Goal: Obtain resource: Download file/media

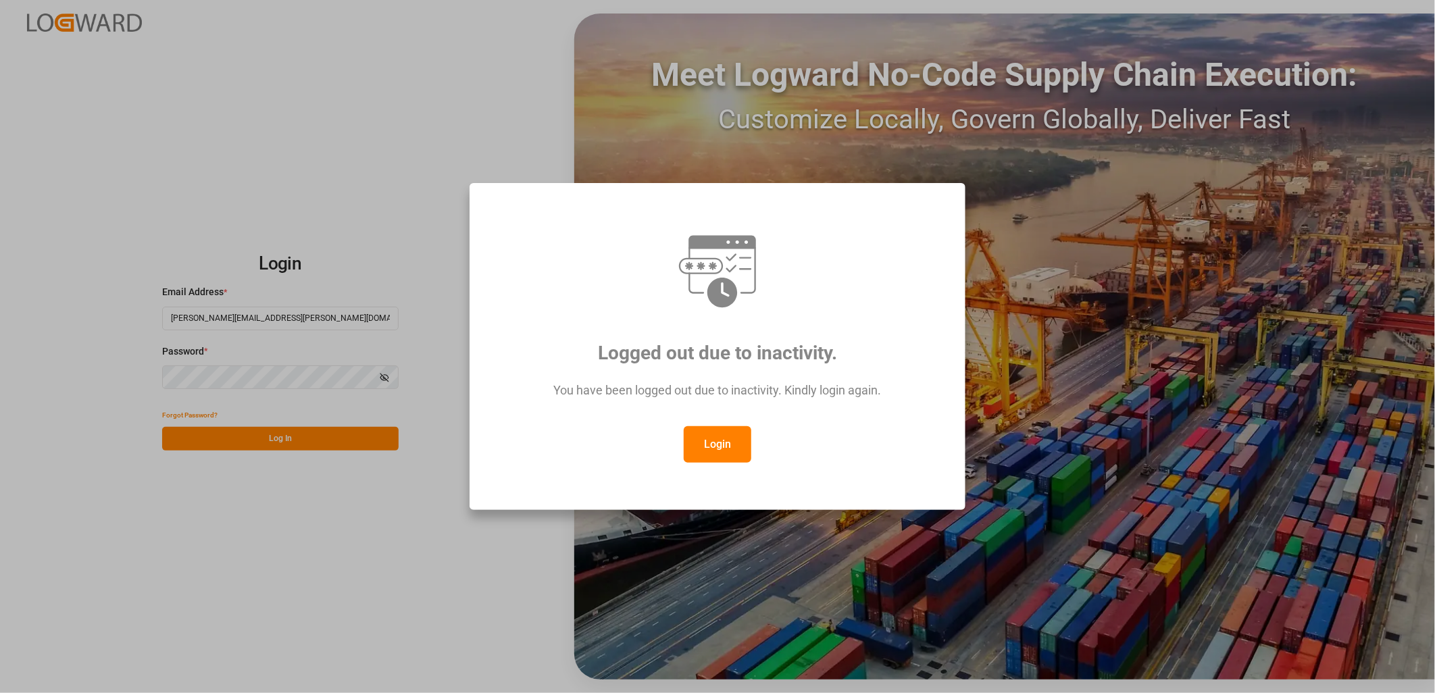
click at [715, 440] on button "Login" at bounding box center [718, 444] width 68 height 36
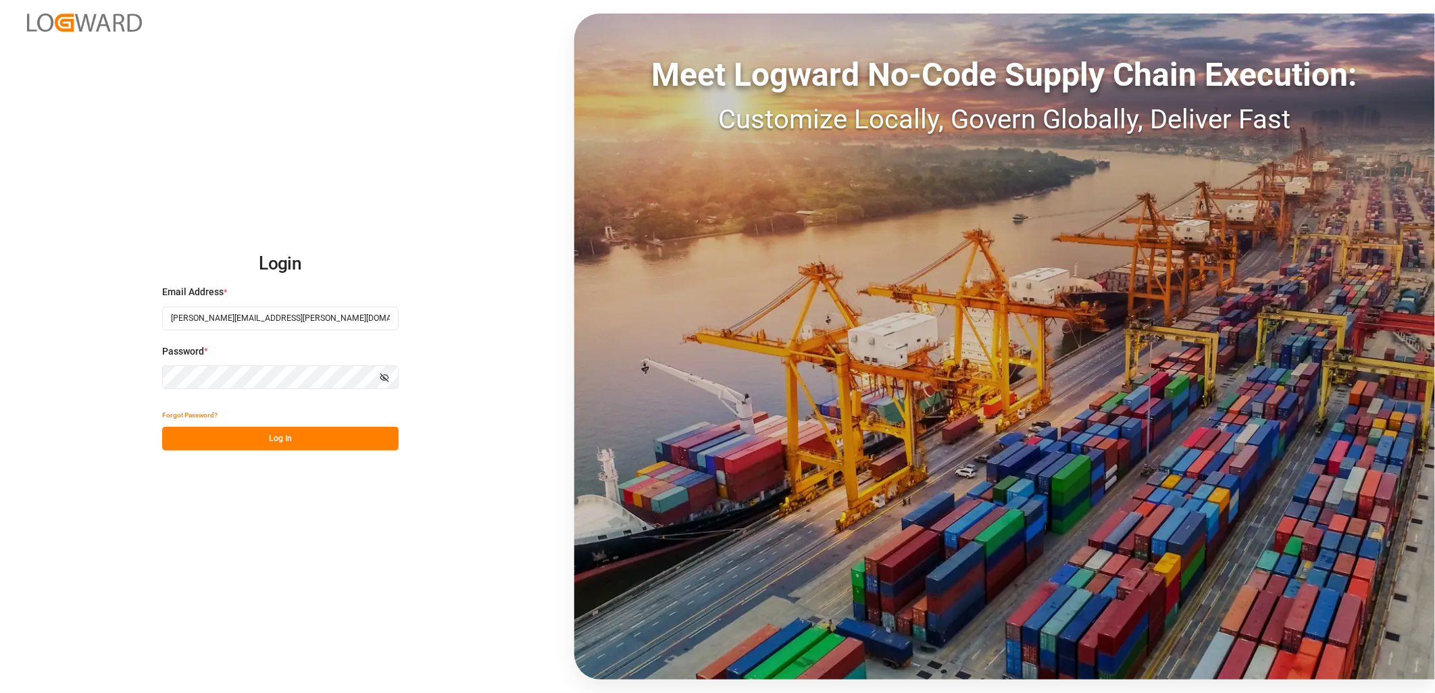
click at [295, 440] on button "Log In" at bounding box center [280, 439] width 236 height 24
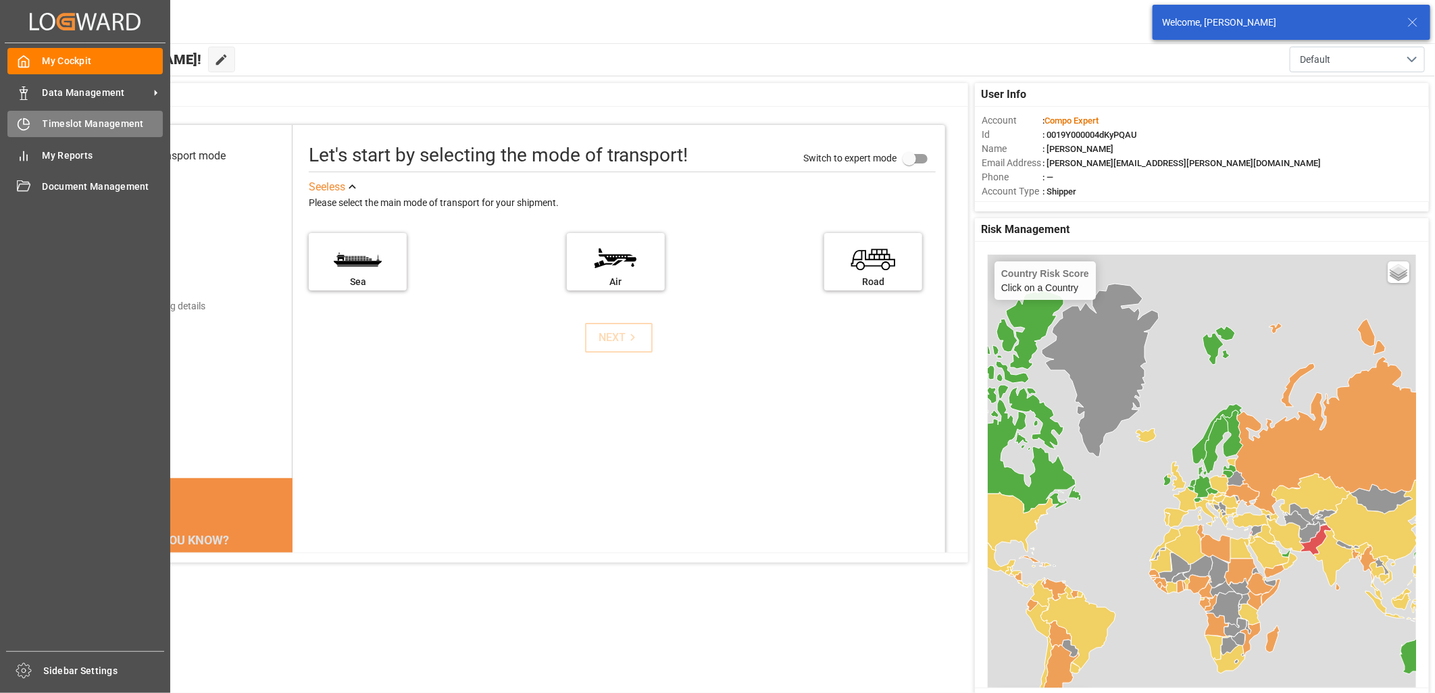
click at [21, 120] on icon at bounding box center [24, 125] width 14 height 14
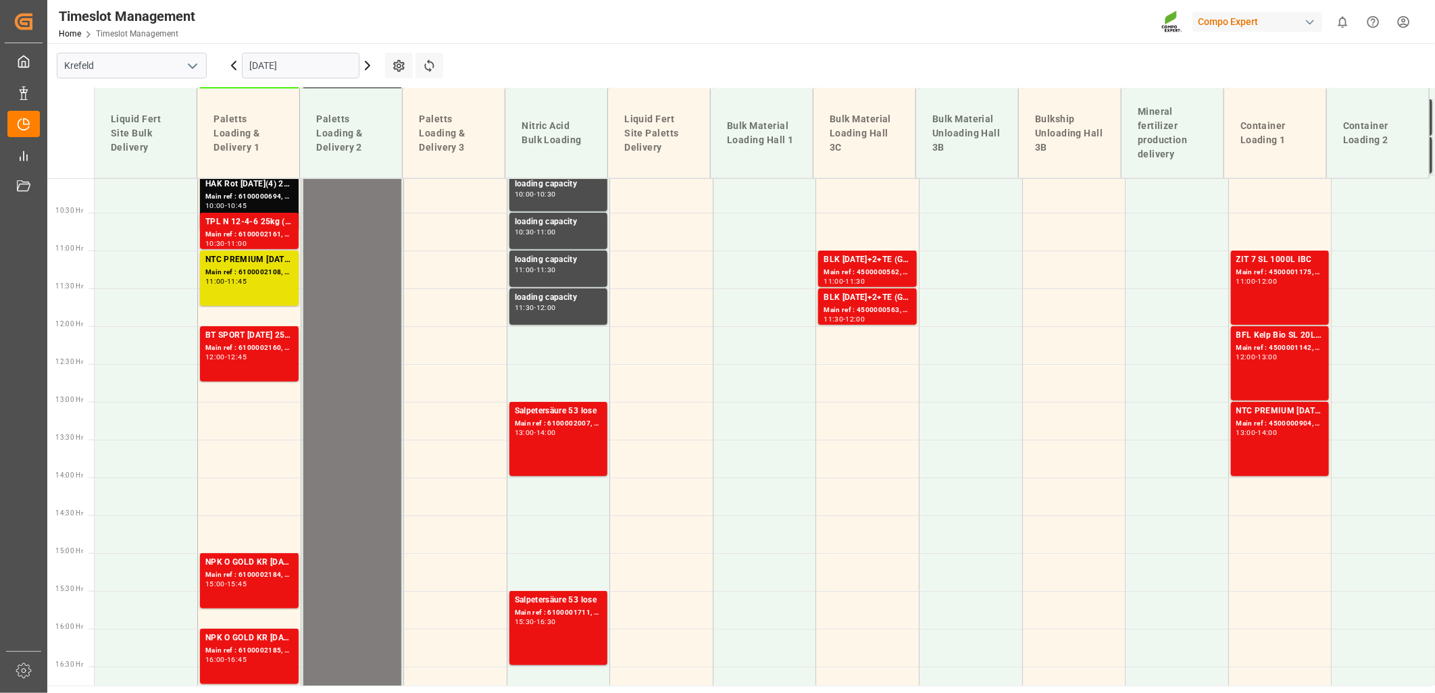
scroll to position [790, 0]
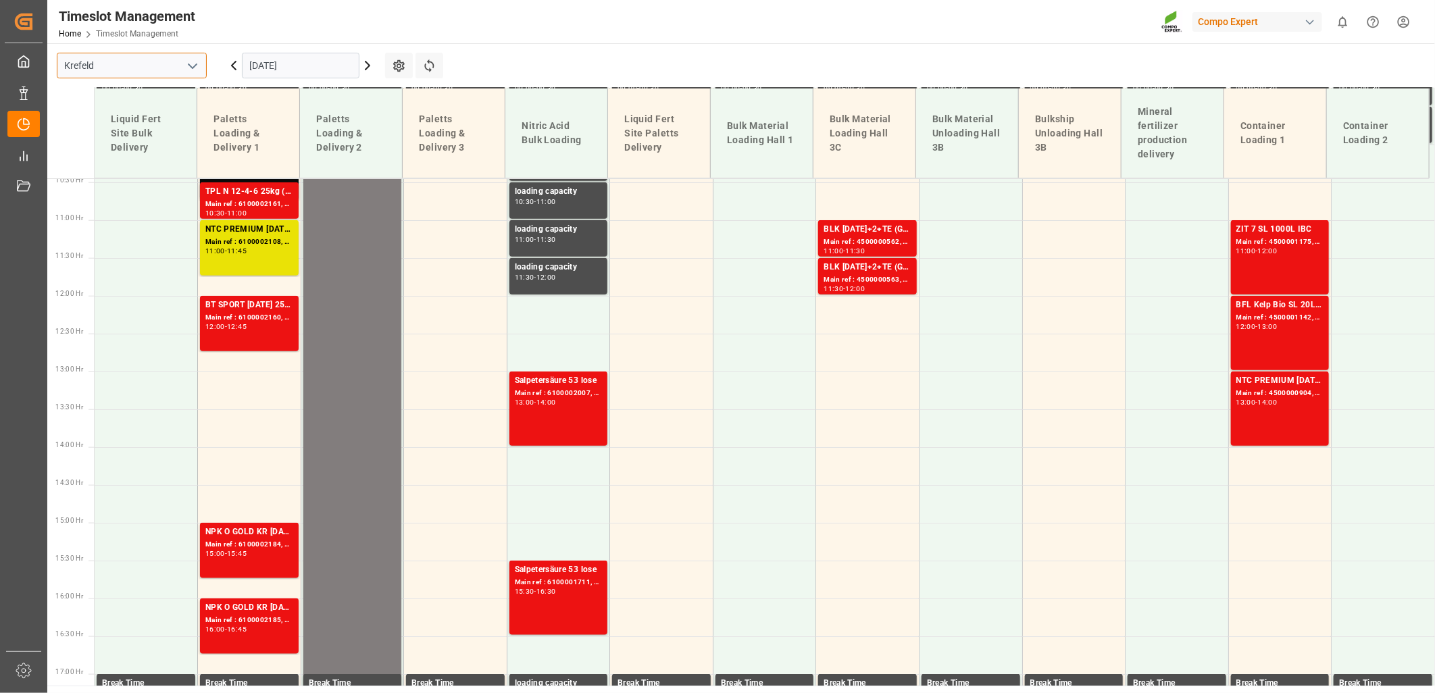
click at [201, 68] on input "Krefeld" at bounding box center [132, 66] width 150 height 26
click at [192, 64] on icon "open menu" at bounding box center [192, 66] width 16 height 16
drag, startPoint x: 136, startPoint y: 157, endPoint x: 178, endPoint y: 165, distance: 42.7
click at [134, 156] on div "La Vall d [PERSON_NAME]" at bounding box center [131, 156] width 149 height 30
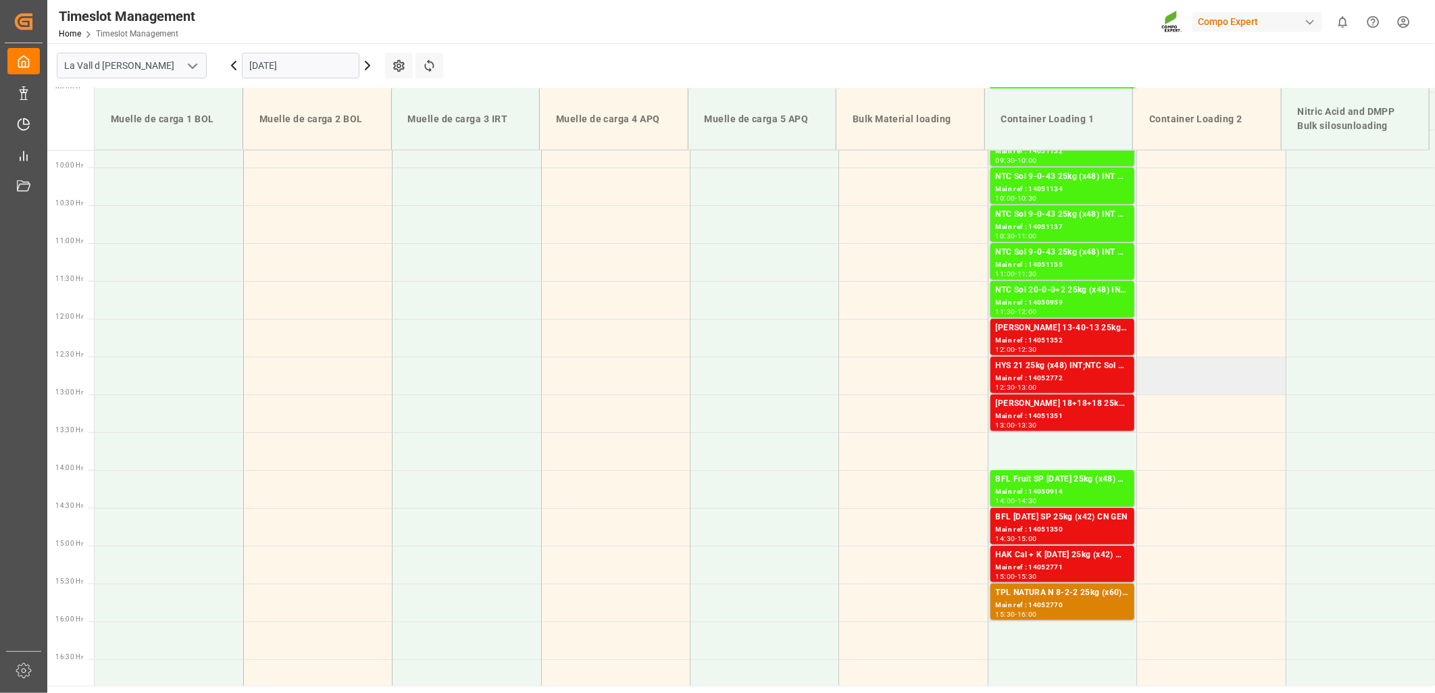
scroll to position [826, 0]
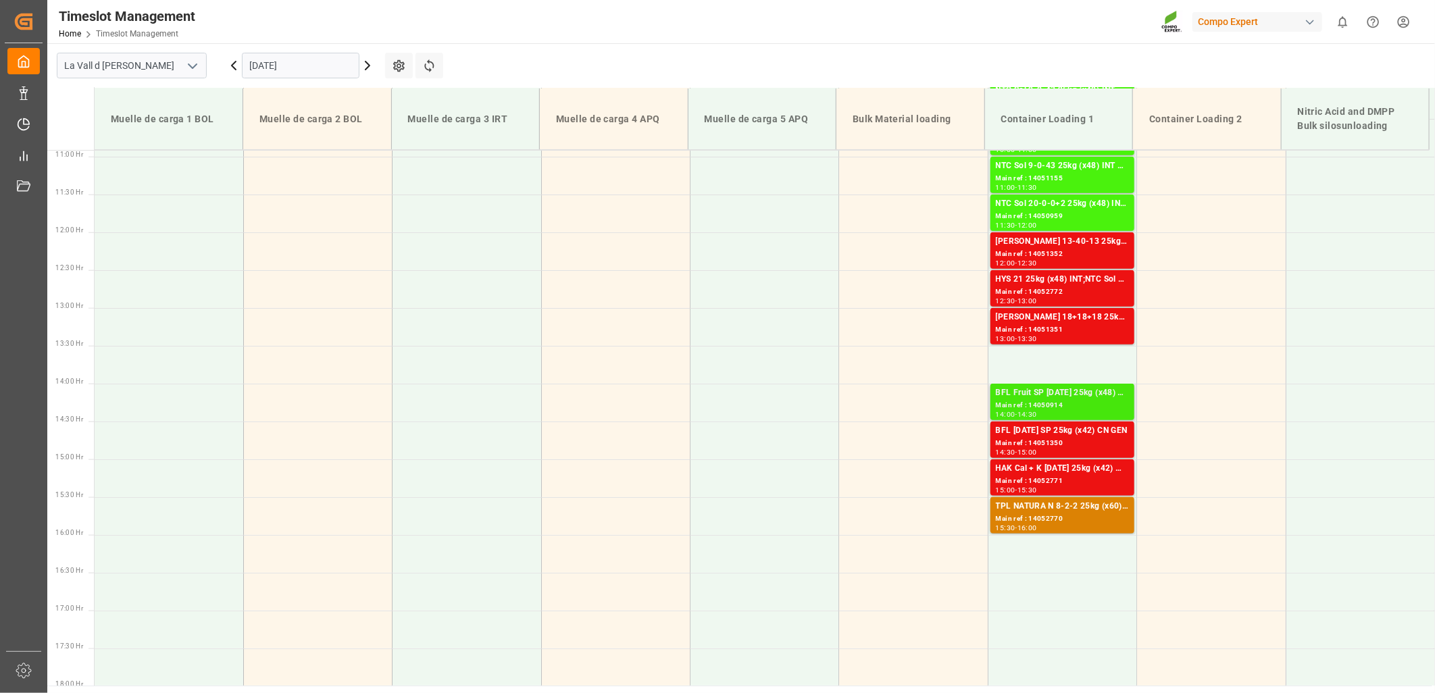
click at [1054, 396] on div "BFL Fruit SP [DATE] 25kg (x48) GEN;BFL Inicial SP [DATE] 25kg (x42) GEN;HYS 0-3…" at bounding box center [1062, 393] width 133 height 14
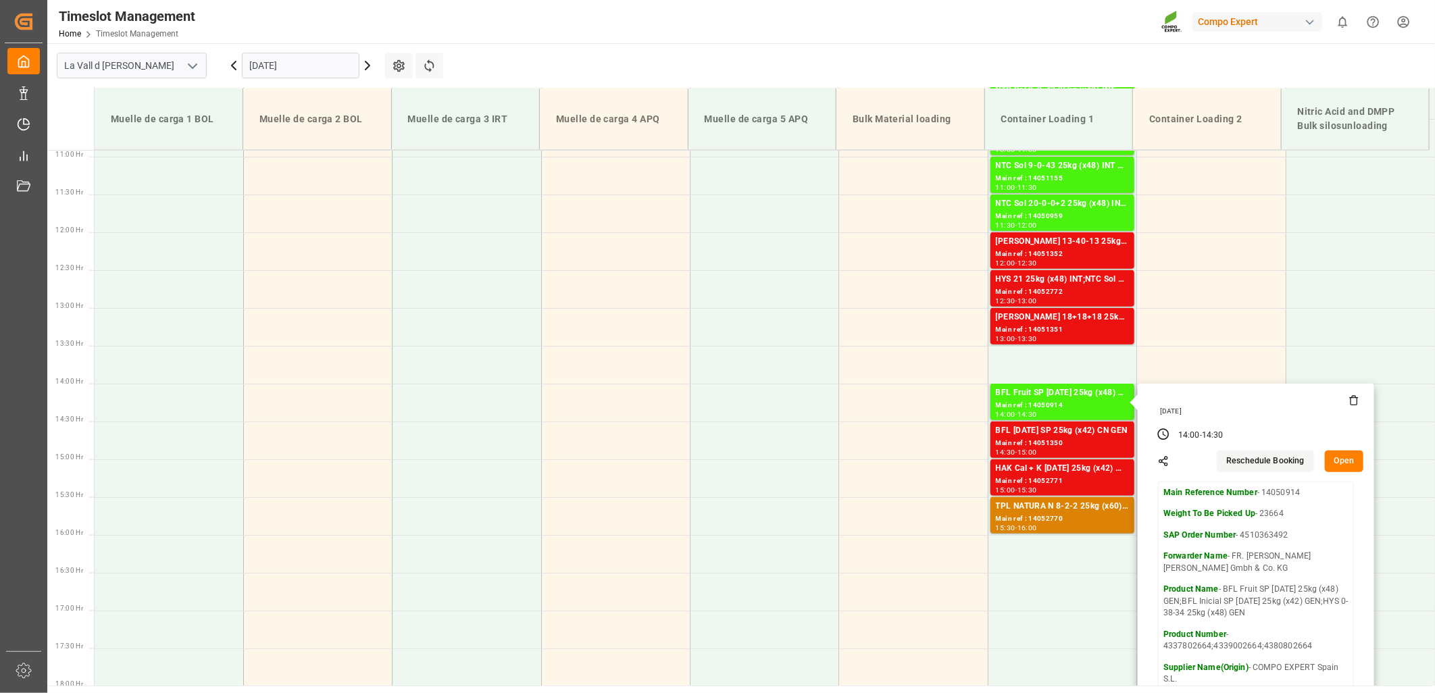
click at [1348, 463] on button "Open" at bounding box center [1344, 462] width 39 height 22
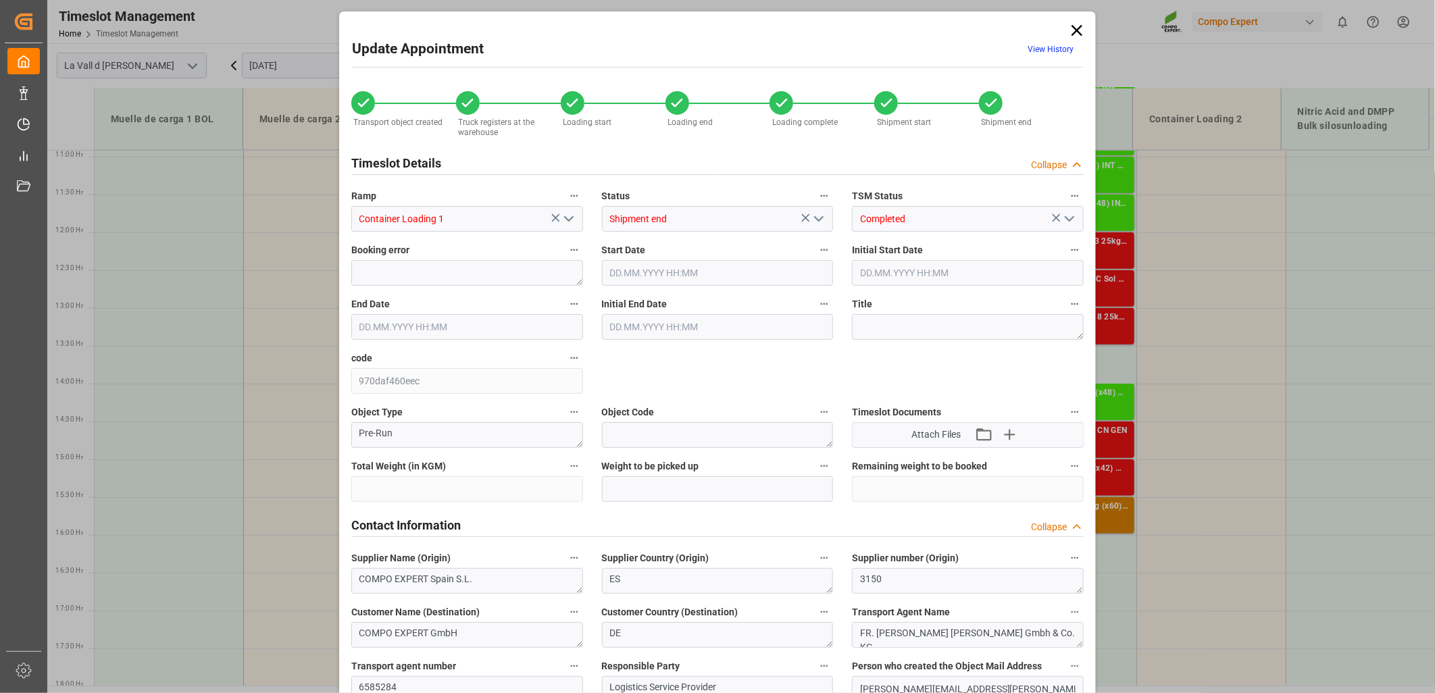
type input "23664"
type input "20"
type input "[DATE] 14:00"
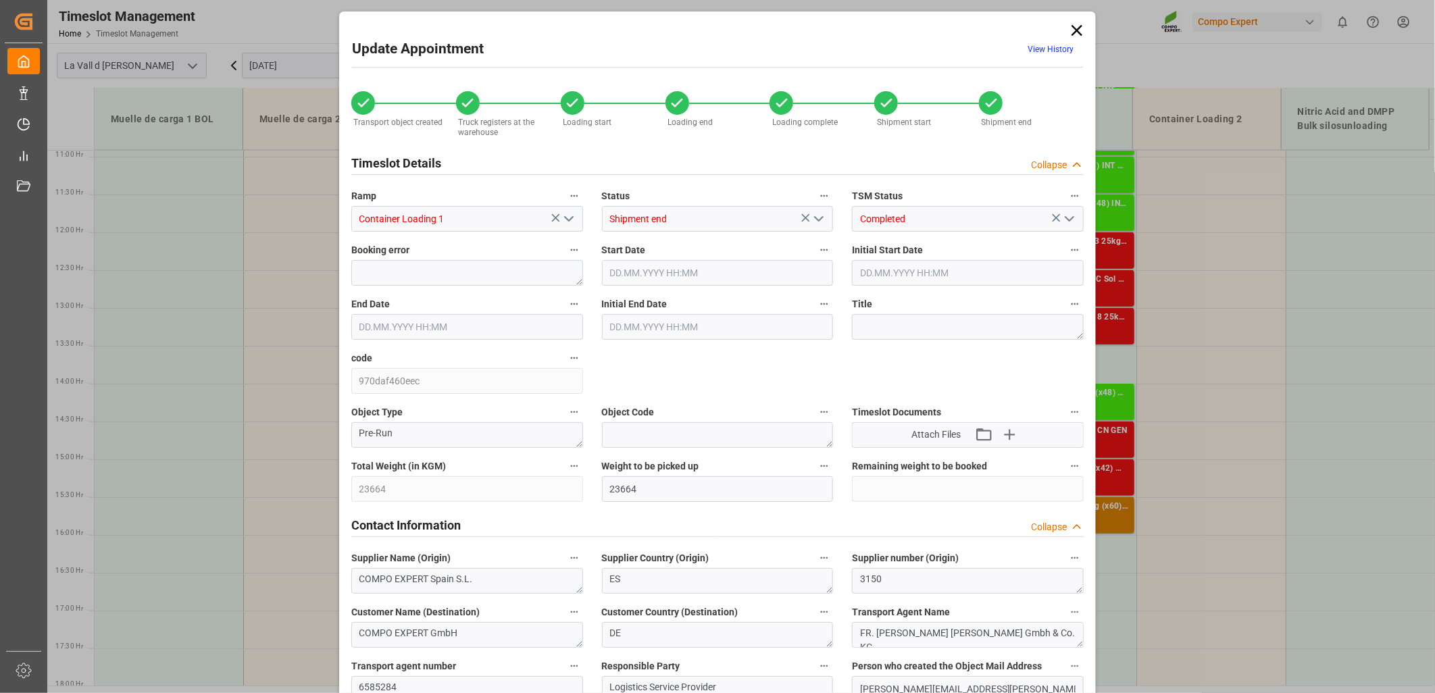
type input "[DATE] 14:30"
type input "[DATE] 10:42"
type input "[DATE] 14:13"
type input "[DATE] 14:54"
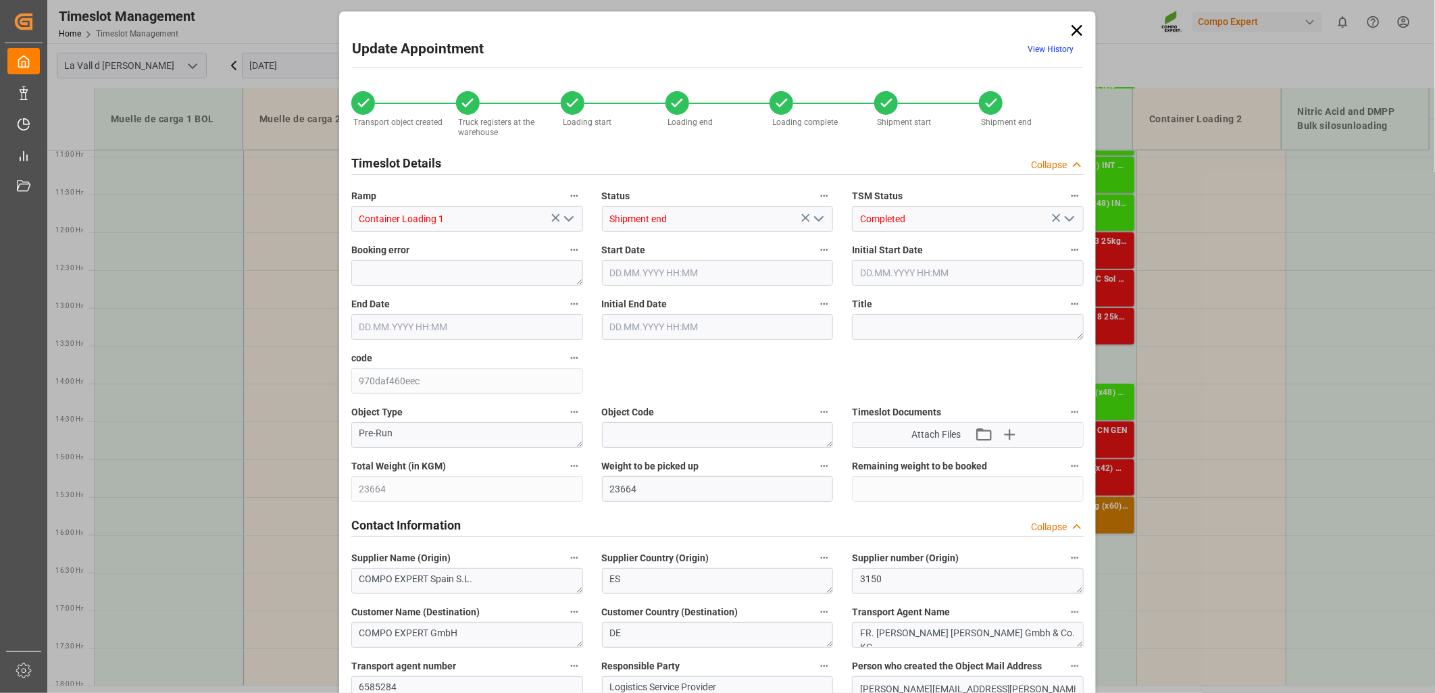
type input "[DATE] 15:21"
type input "[DATE] 15:23"
type input "[DATE] 11:22"
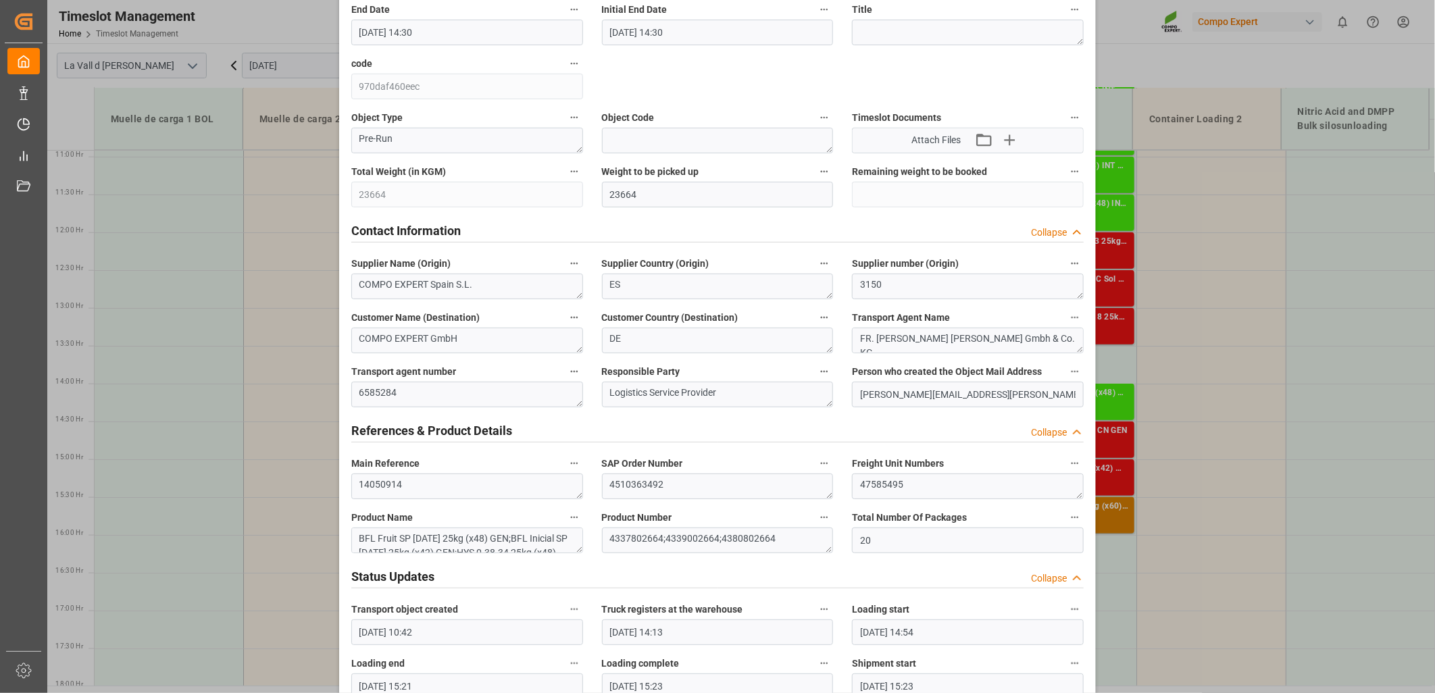
scroll to position [300, 0]
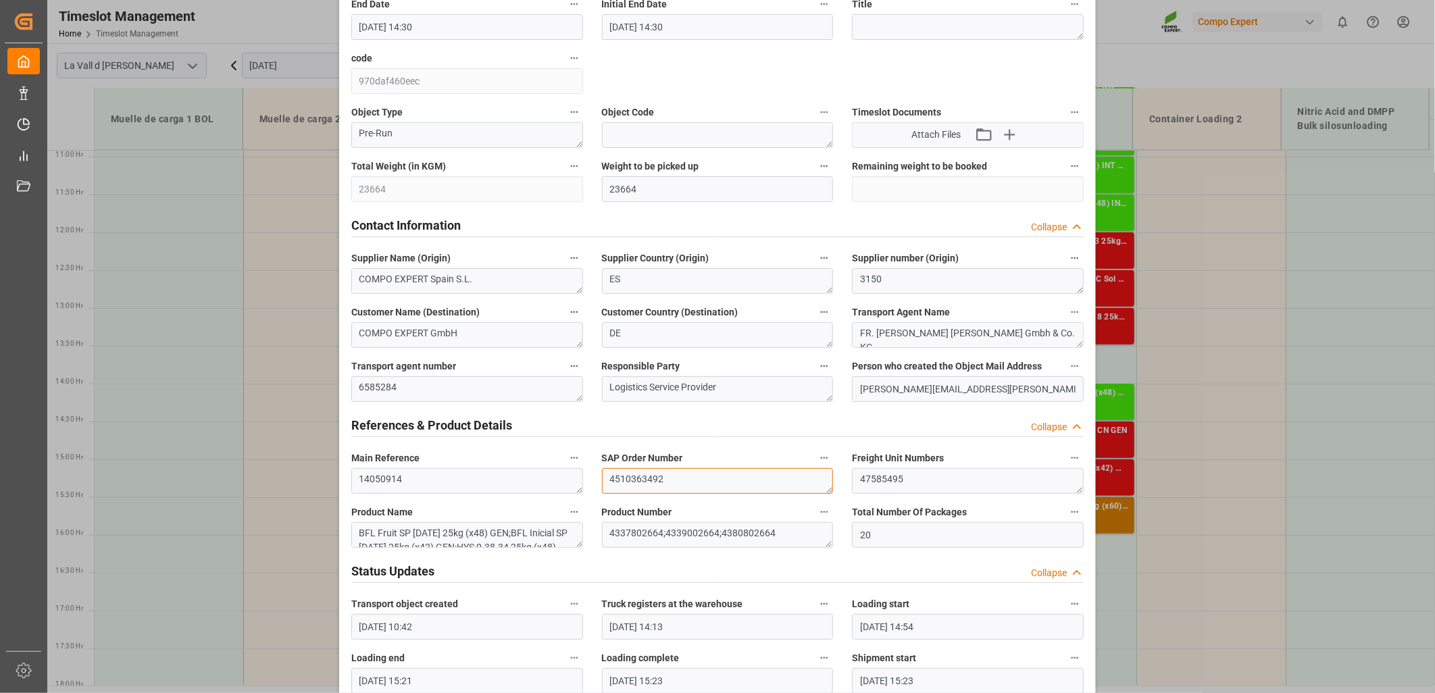
drag, startPoint x: 698, startPoint y: 483, endPoint x: 431, endPoint y: 465, distance: 267.5
click at [349, 453] on div "Transport object created Truck registers at the warehouse Loading start Loading…" at bounding box center [717, 644] width 751 height 1735
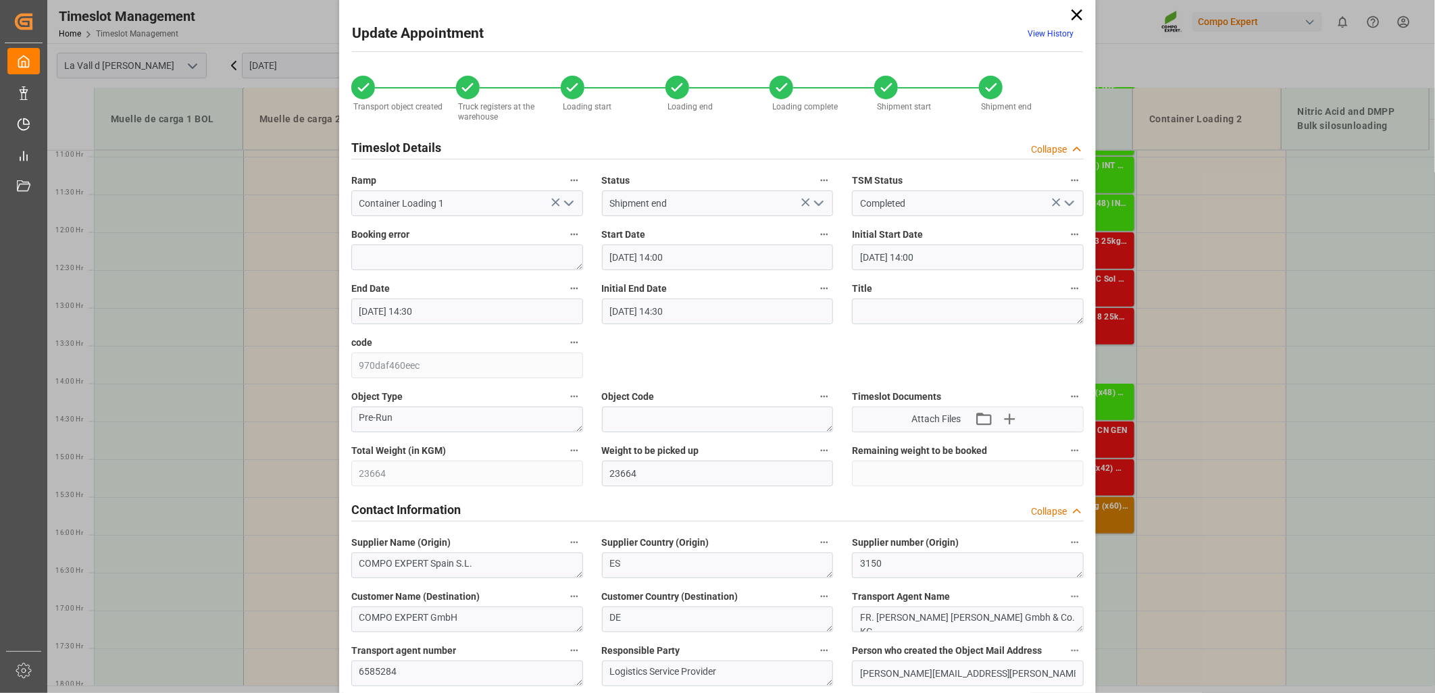
scroll to position [0, 0]
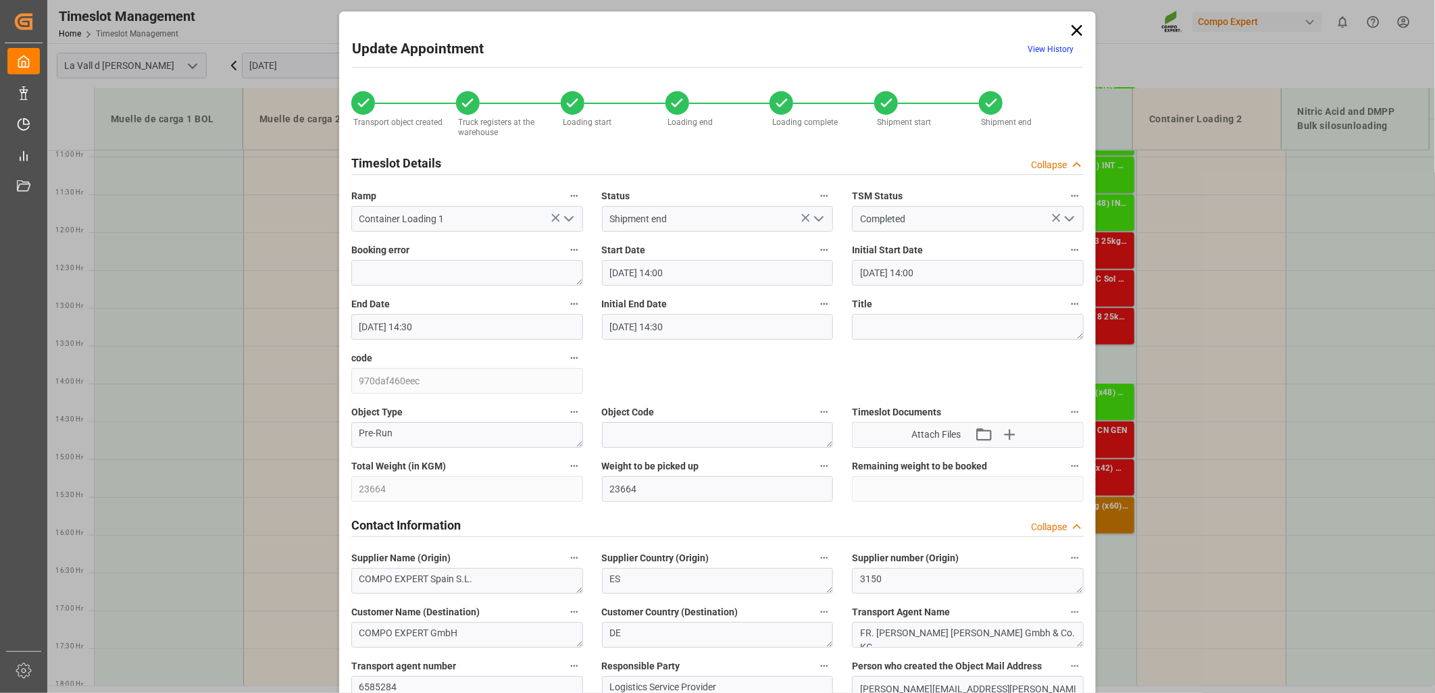
drag, startPoint x: 1073, startPoint y: 31, endPoint x: 1050, endPoint y: 28, distance: 23.2
click at [1073, 31] on icon at bounding box center [1076, 30] width 11 height 11
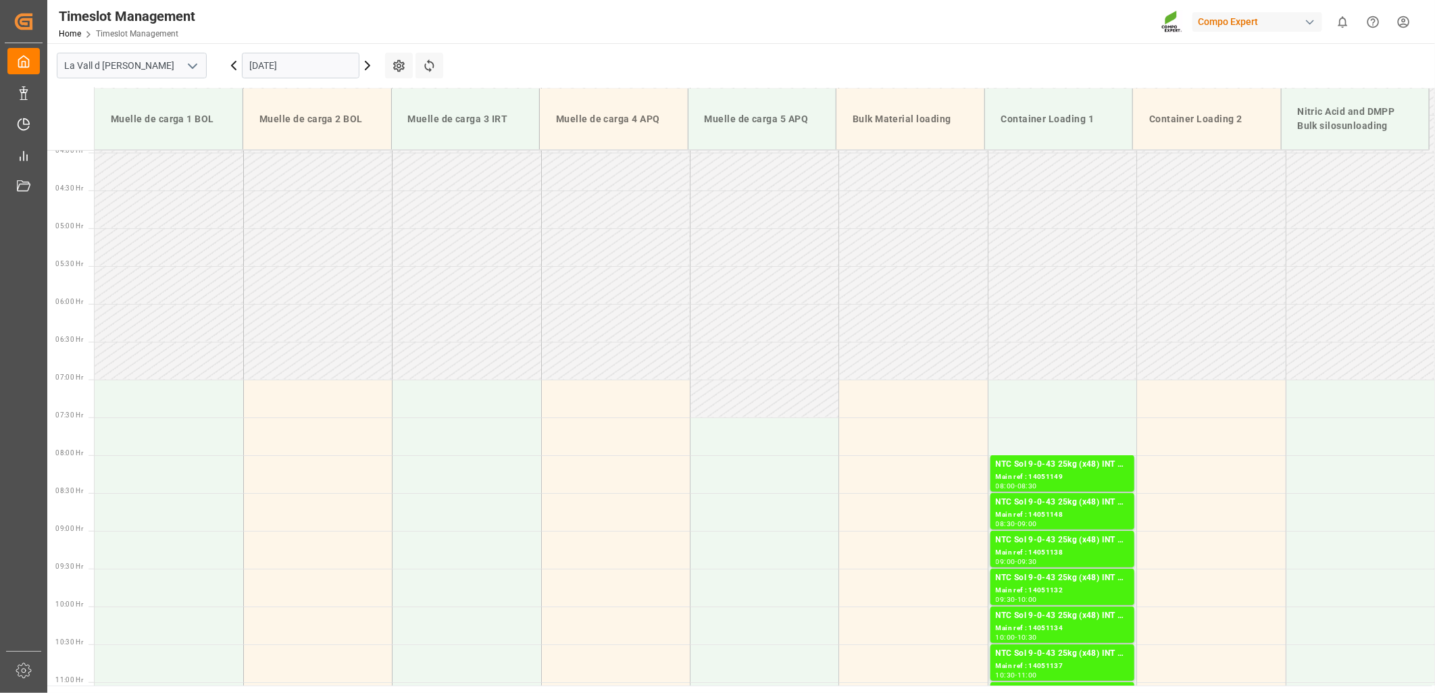
scroll to position [676, 0]
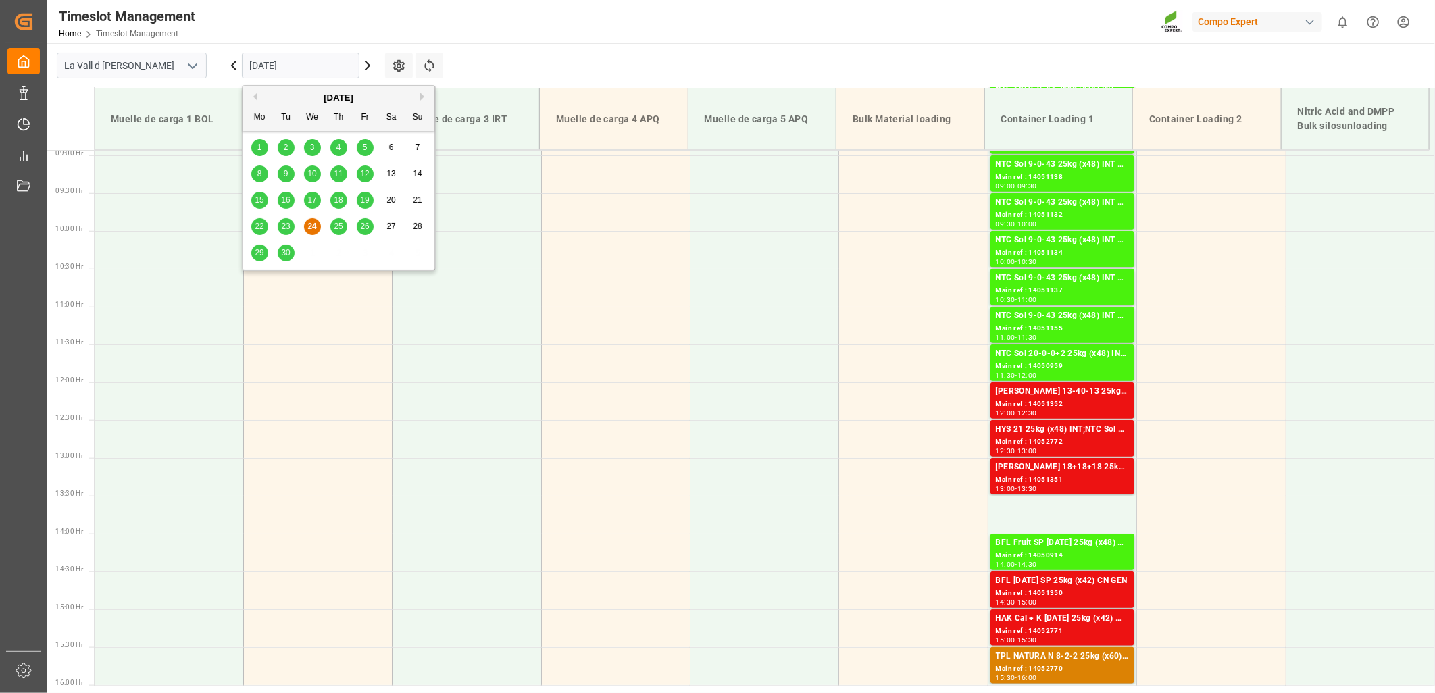
click at [301, 53] on input "[DATE]" at bounding box center [301, 66] width 118 height 26
click at [334, 228] on span "25" at bounding box center [338, 226] width 9 height 9
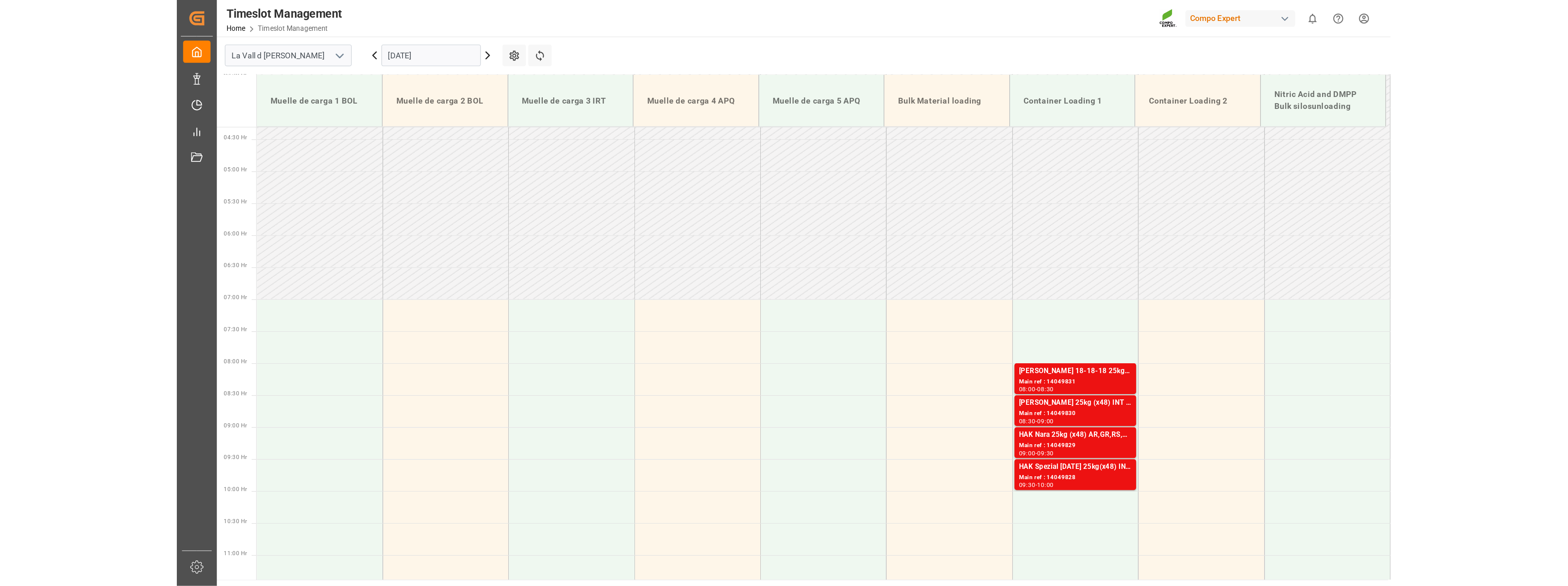
scroll to position [189, 0]
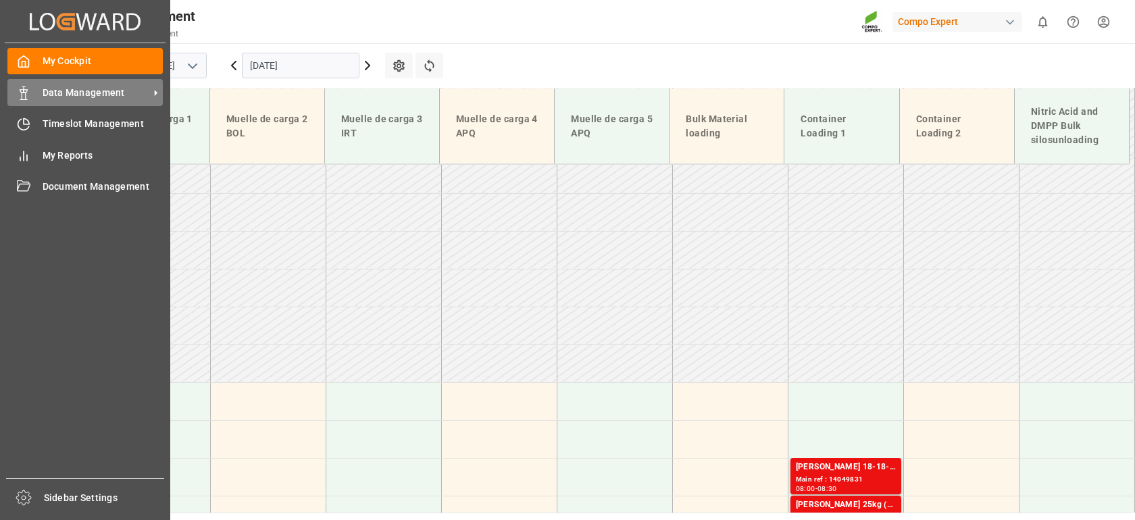
click at [20, 95] on icon at bounding box center [24, 93] width 14 height 14
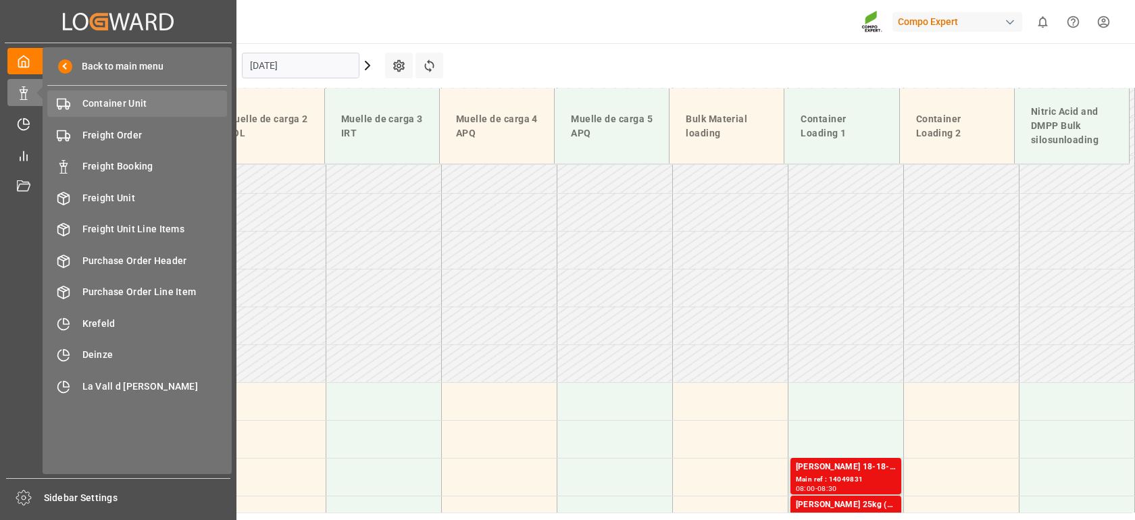
click at [152, 102] on span "Container Unit" at bounding box center [154, 104] width 145 height 14
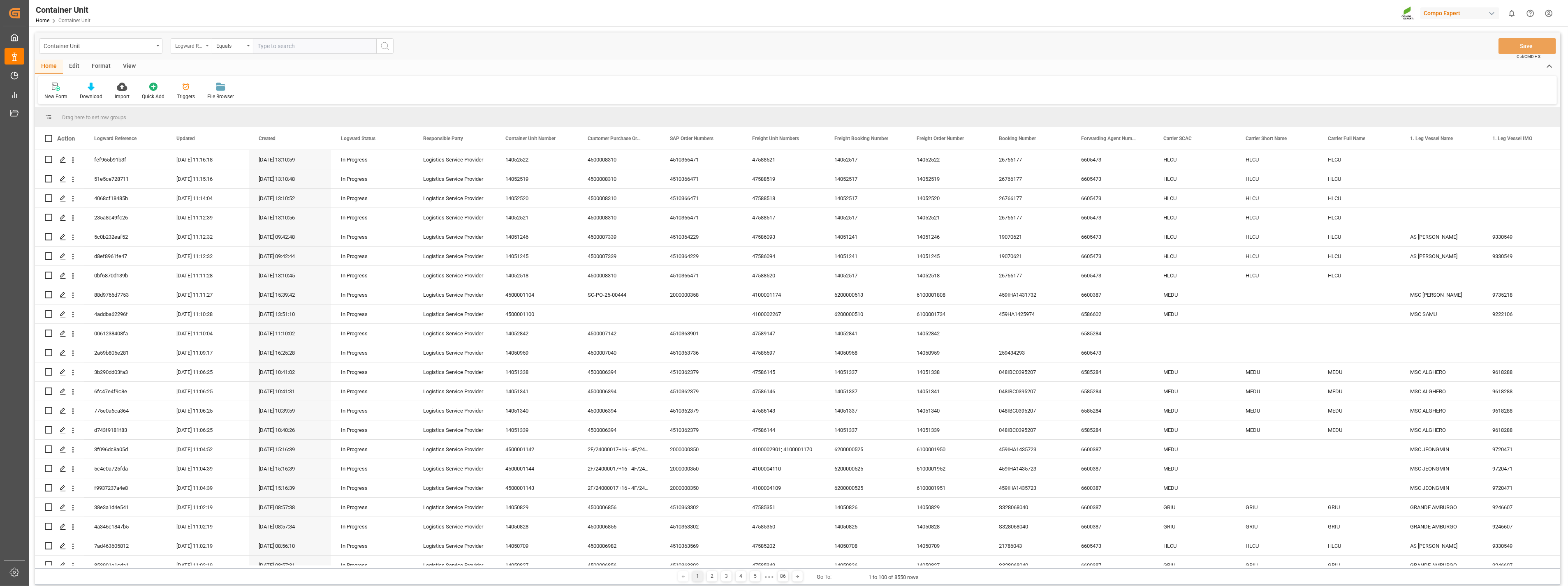
click at [207, 47] on div "Logward Reference" at bounding box center [191, 46] width 41 height 16
type input "sa"
click at [206, 83] on div "SAP Order Numbers" at bounding box center [232, 84] width 122 height 17
click at [244, 44] on div "Equals" at bounding box center [233, 46] width 41 height 16
drag, startPoint x: 229, startPoint y: 103, endPoint x: 240, endPoint y: 91, distance: 16.3
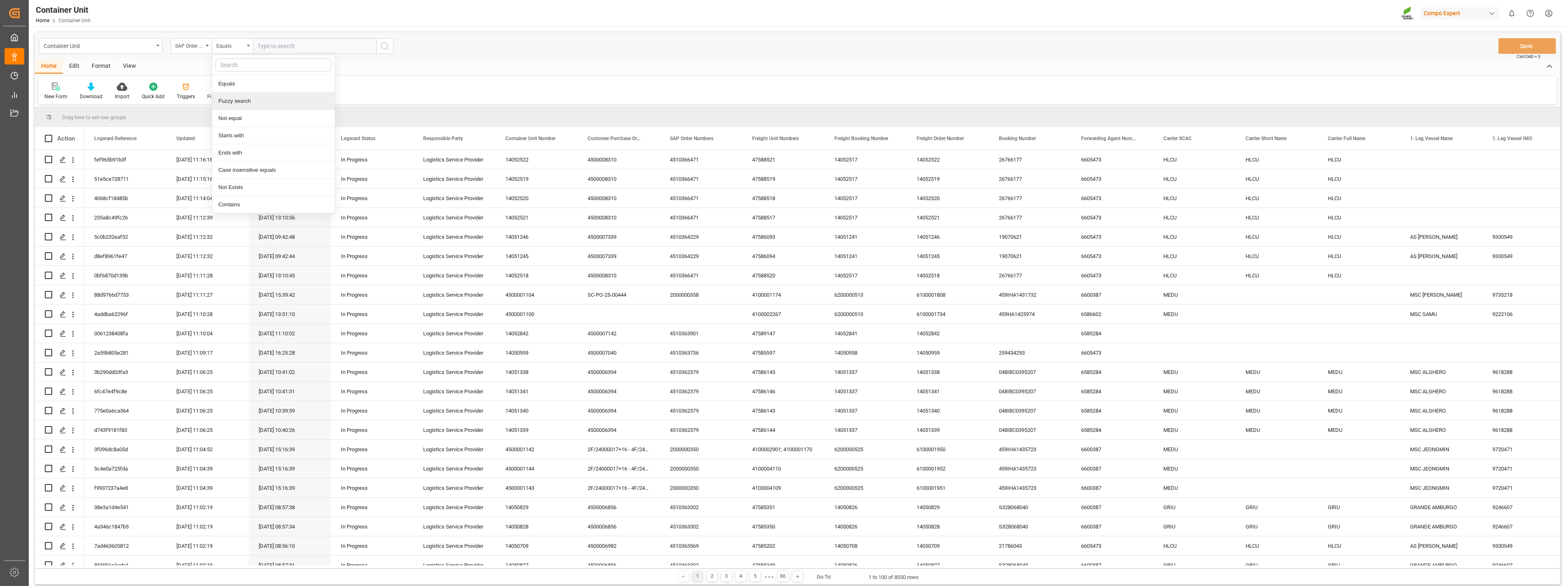
click at [229, 103] on div "Fuzzy search" at bounding box center [273, 101] width 122 height 17
paste input "4510360569"
type input "4510360569"
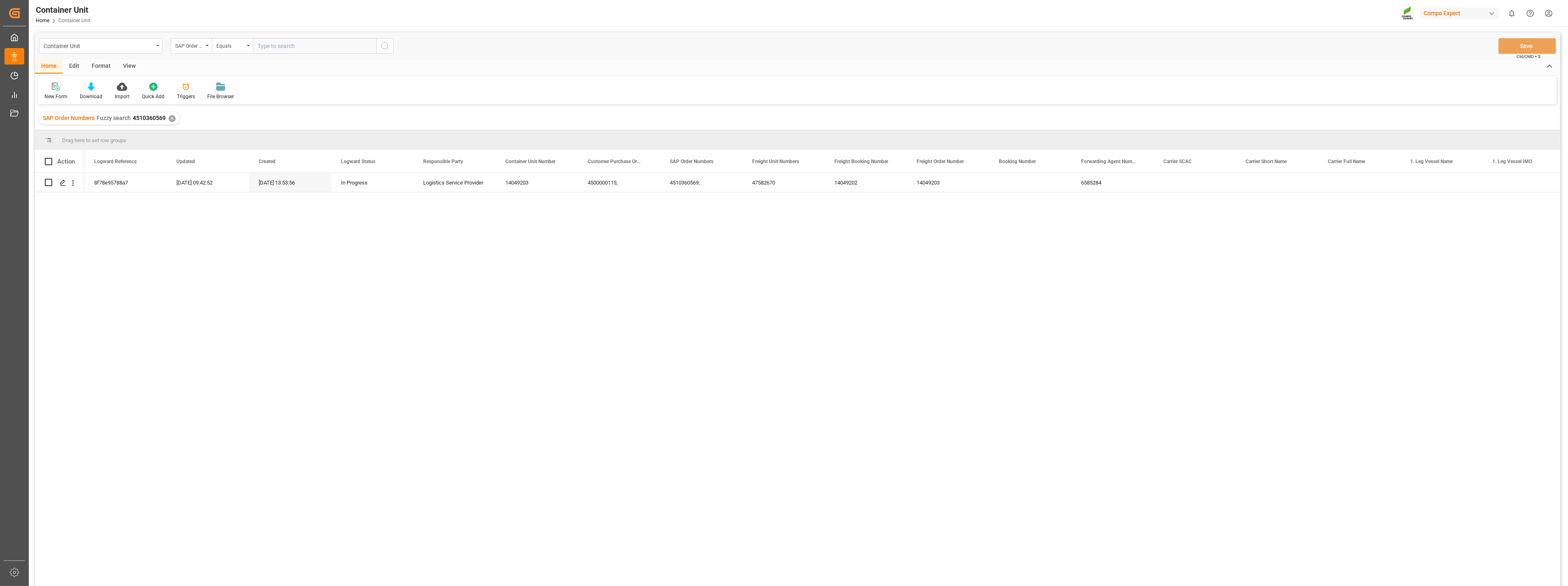
click at [805, 346] on div "8f78e95788a7 [DATE] 09:42:52 [DATE] 13:53:56 In Progress Logistics Service Prov…" at bounding box center [822, 382] width 1476 height 419
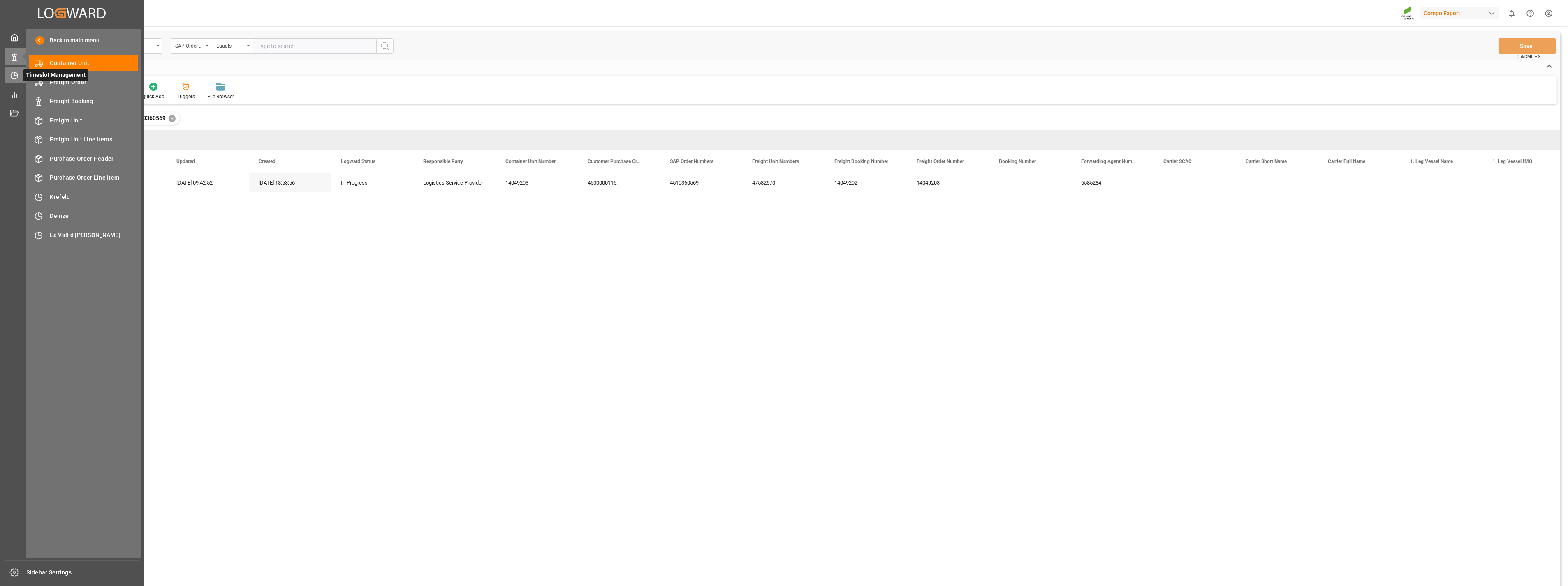
click at [15, 78] on icon at bounding box center [15, 76] width 9 height 9
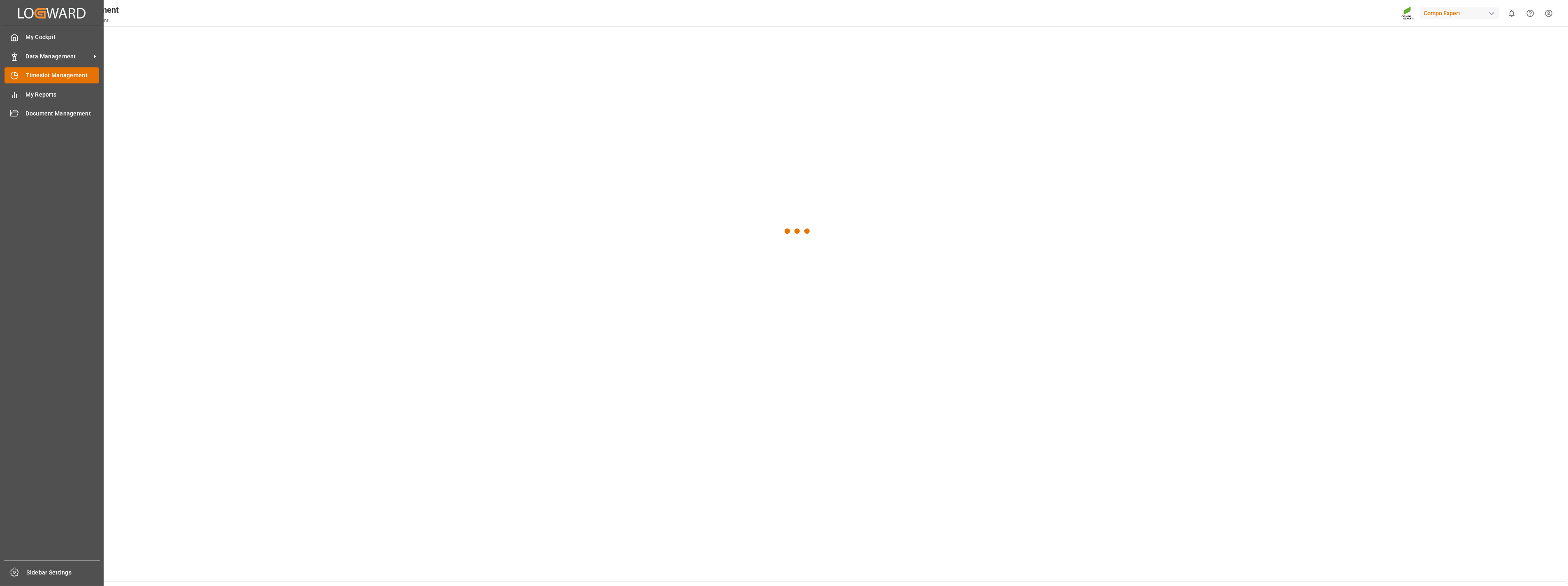
click at [26, 75] on span "Timeslot Management" at bounding box center [63, 75] width 74 height 9
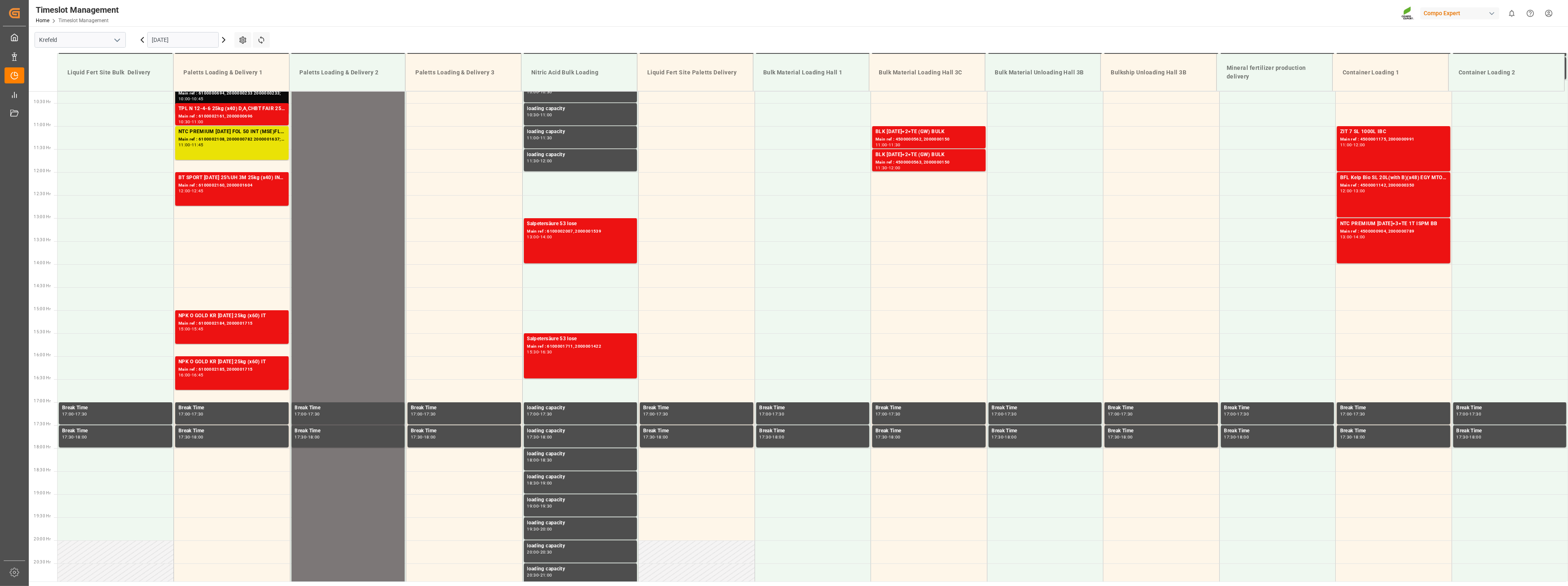
scroll to position [510, 0]
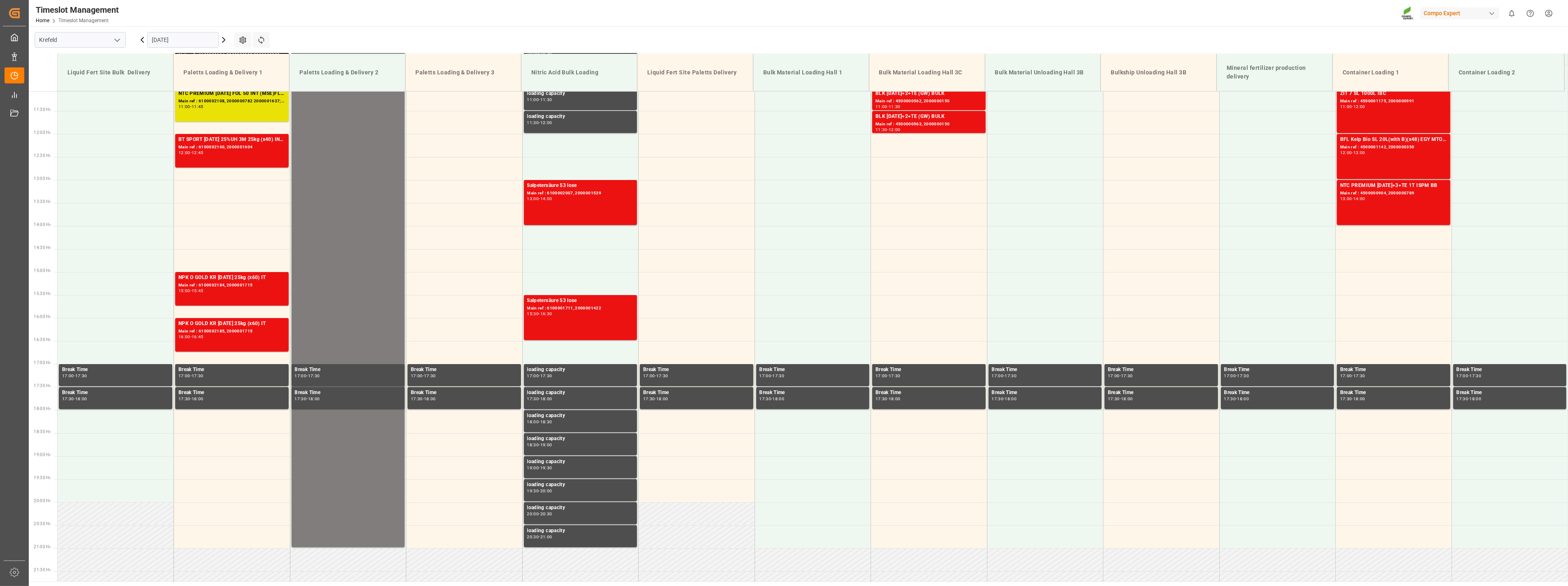
click at [121, 38] on icon "open menu" at bounding box center [117, 40] width 10 height 10
click at [79, 92] on div "La Vall d [PERSON_NAME]" at bounding box center [80, 95] width 91 height 18
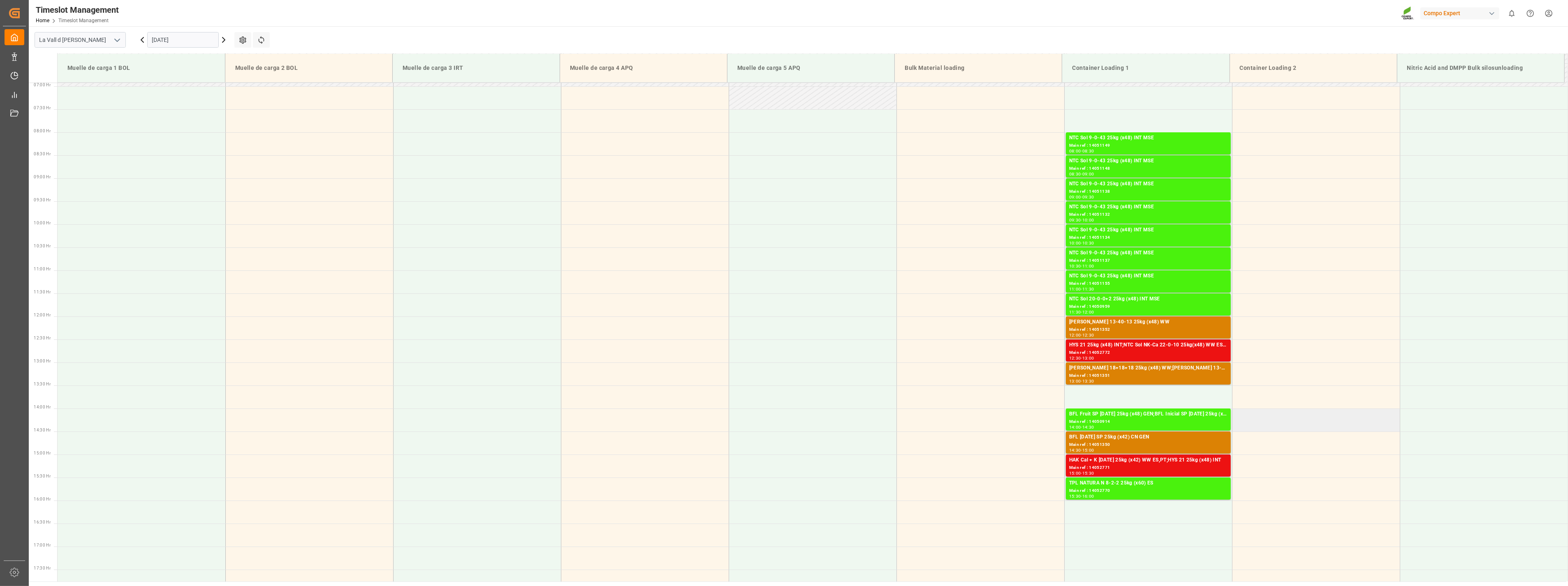
scroll to position [318, 0]
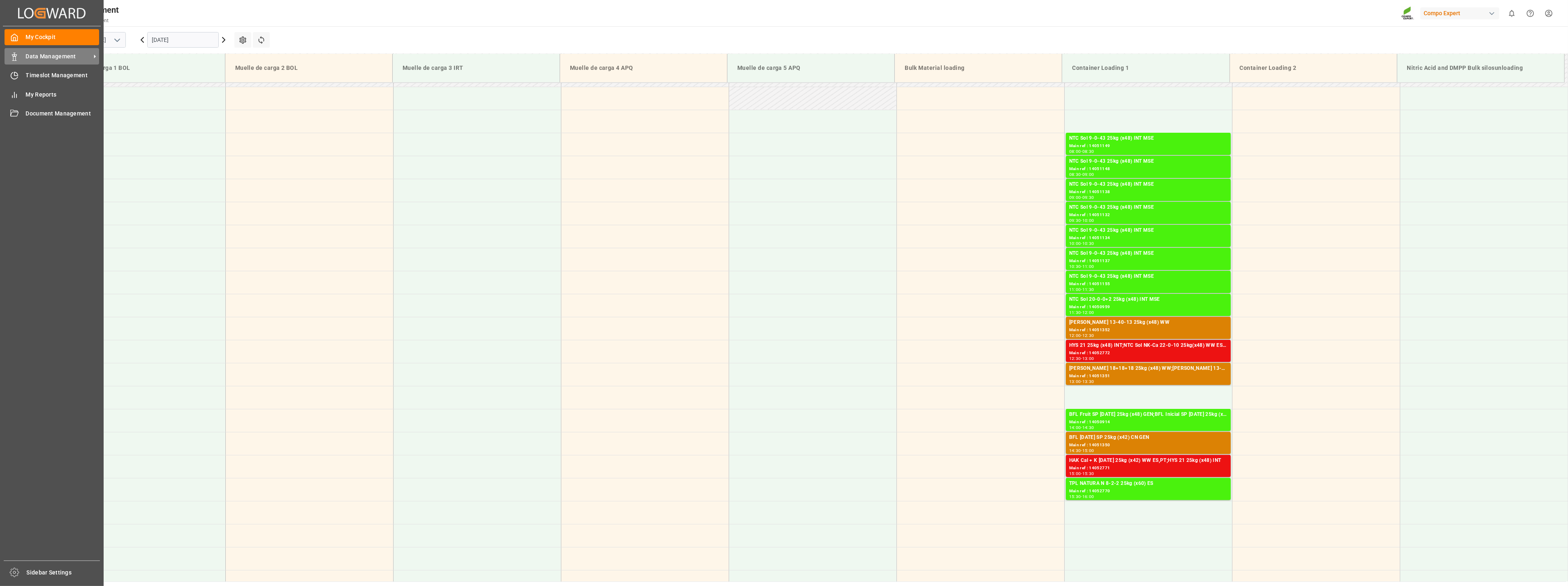
click at [18, 54] on icon at bounding box center [15, 57] width 9 height 9
click at [24, 57] on div "Data Management Data Management" at bounding box center [51, 56] width 94 height 16
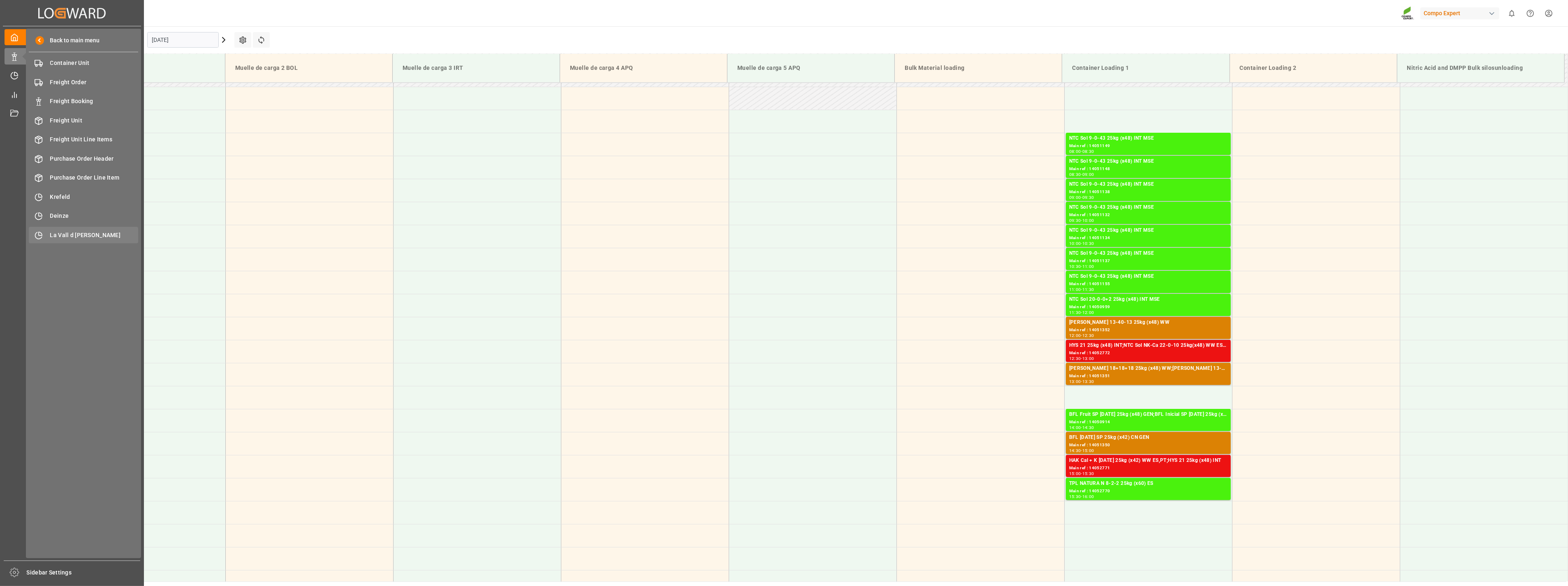
click at [71, 239] on div "La Vall d Uixo [GEOGRAPHIC_DATA]" at bounding box center [83, 235] width 110 height 16
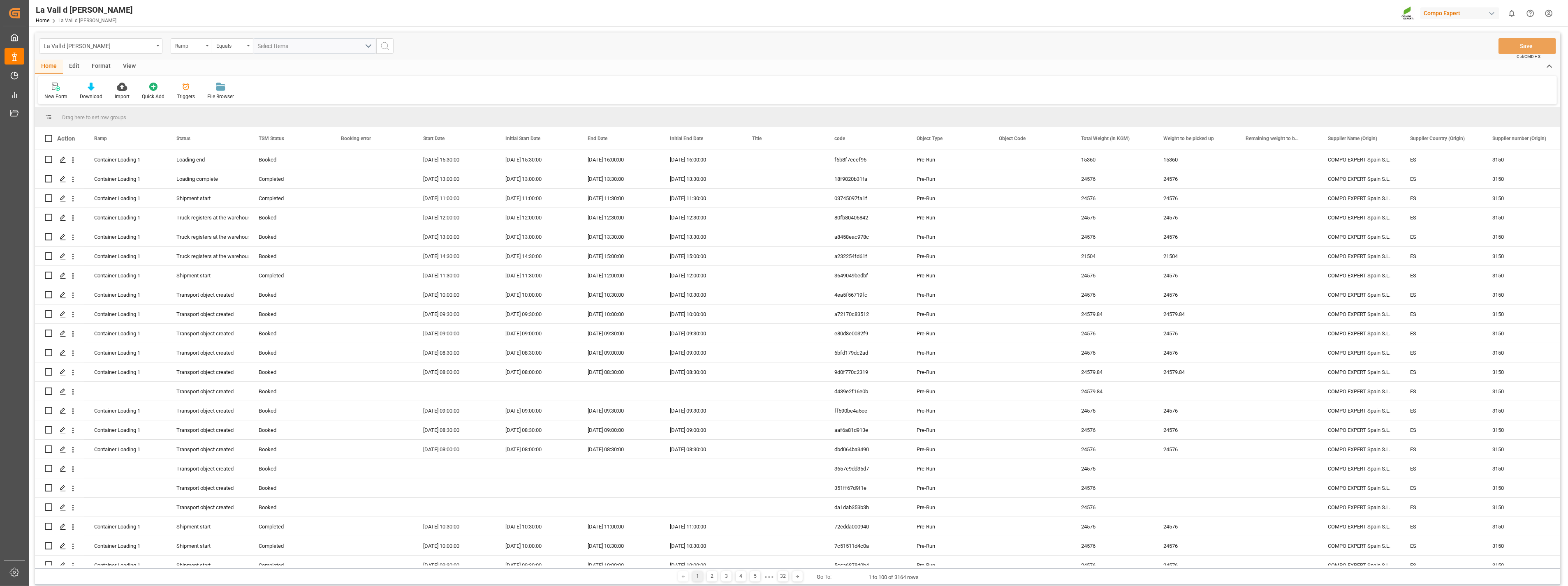
click at [142, 69] on div "Home Edit Format View" at bounding box center [797, 66] width 1525 height 14
click at [131, 66] on div "View" at bounding box center [129, 66] width 25 height 14
click at [51, 91] on icon at bounding box center [53, 87] width 9 height 9
click at [89, 91] on div "Standard Templates" at bounding box center [93, 91] width 54 height 18
click at [93, 110] on div "VDU Overview Carretileros" at bounding box center [116, 116] width 80 height 17
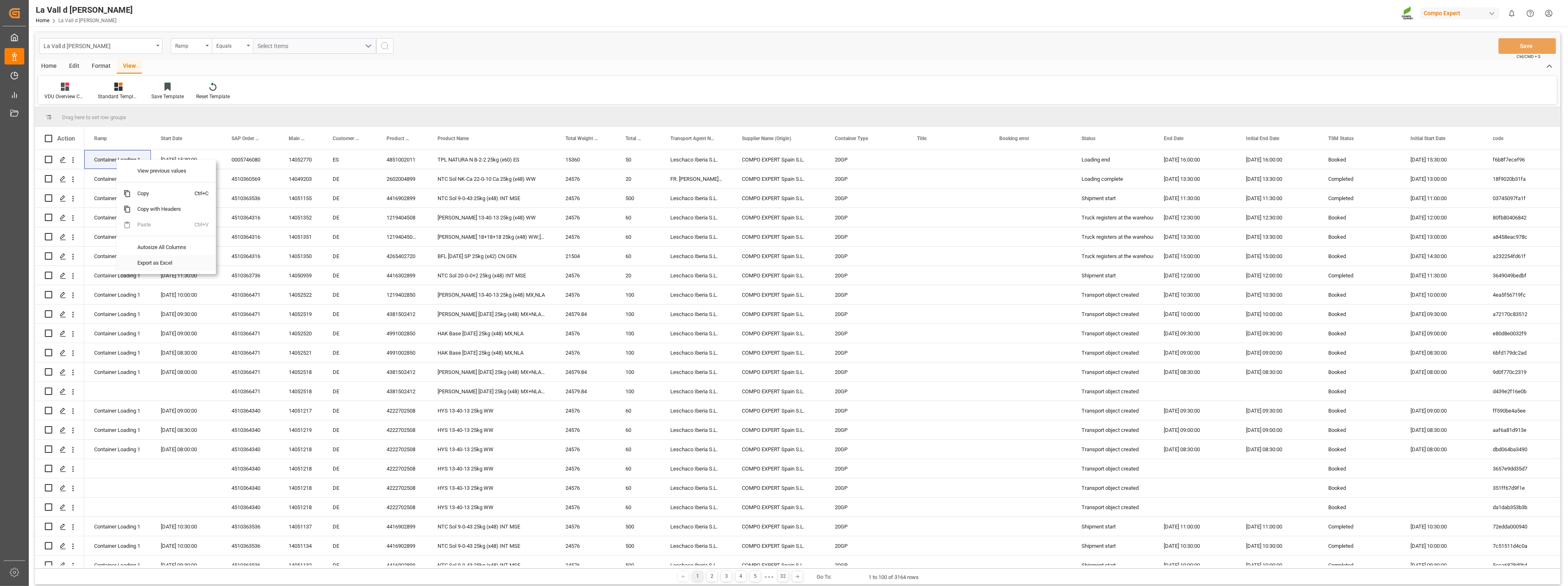
click at [152, 268] on span "Export as Excel" at bounding box center [163, 263] width 64 height 16
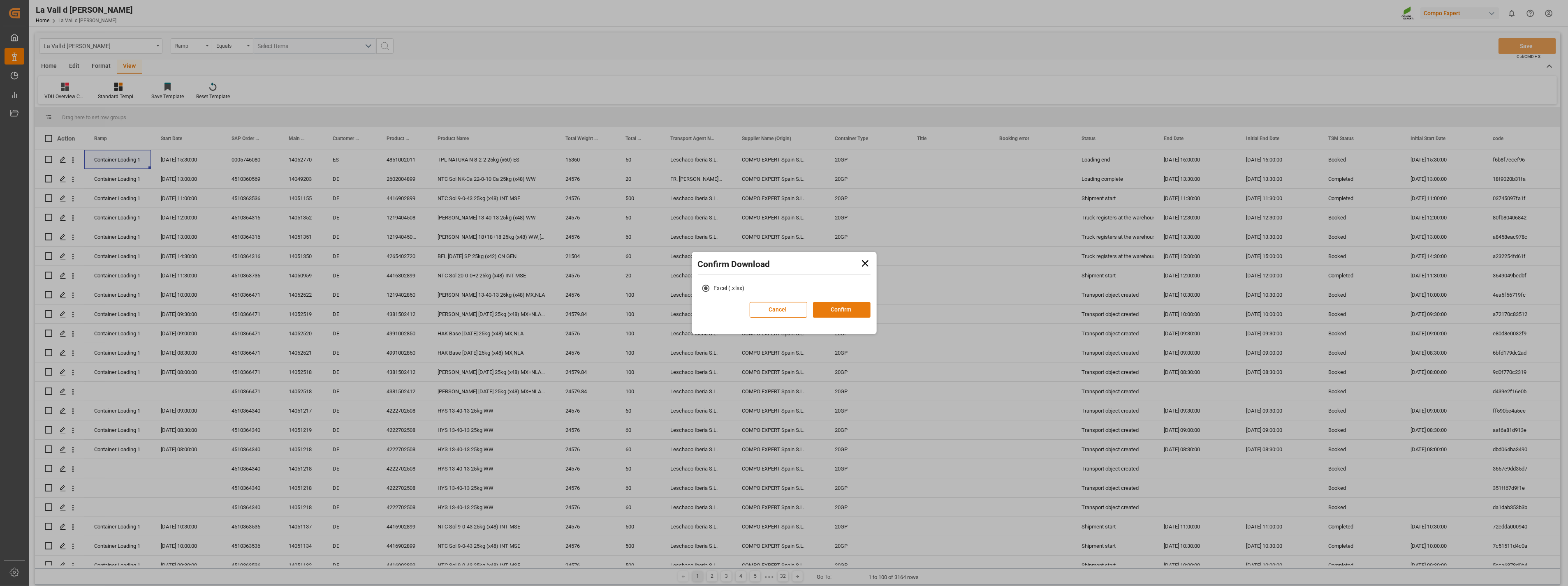
click at [831, 311] on button "Confirm" at bounding box center [842, 310] width 58 height 16
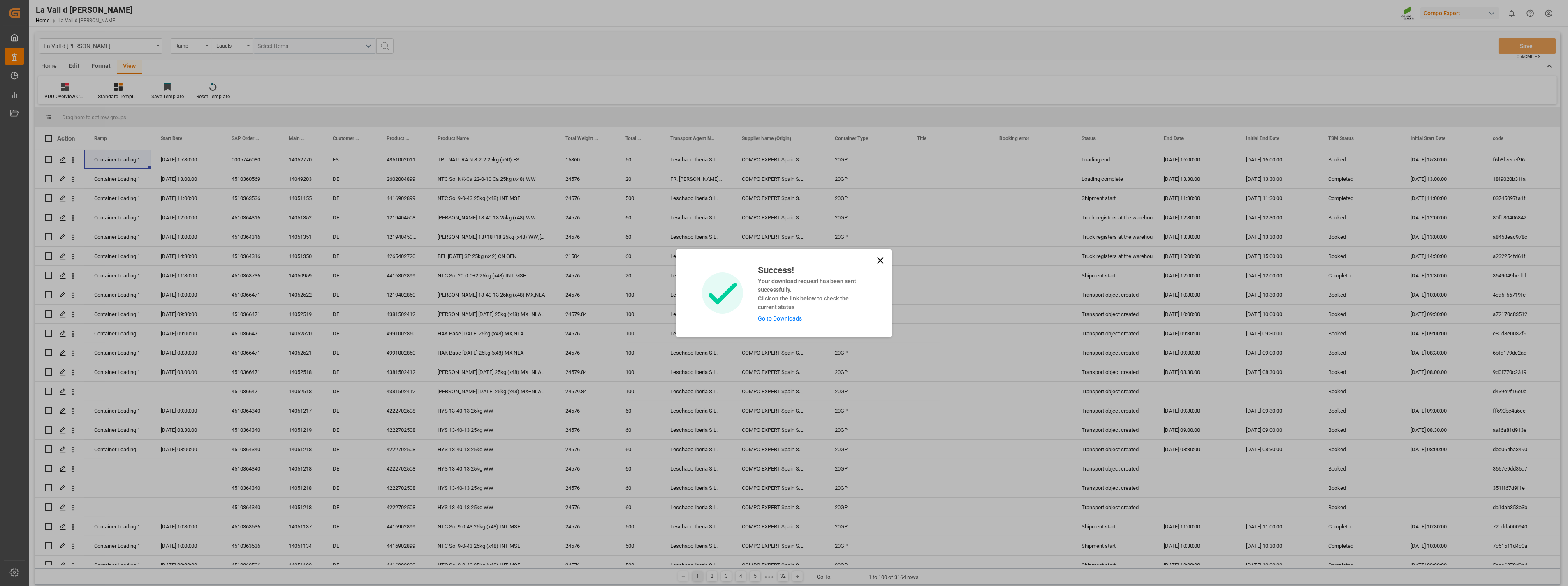
click at [768, 316] on link "Go to Downloads" at bounding box center [780, 318] width 44 height 7
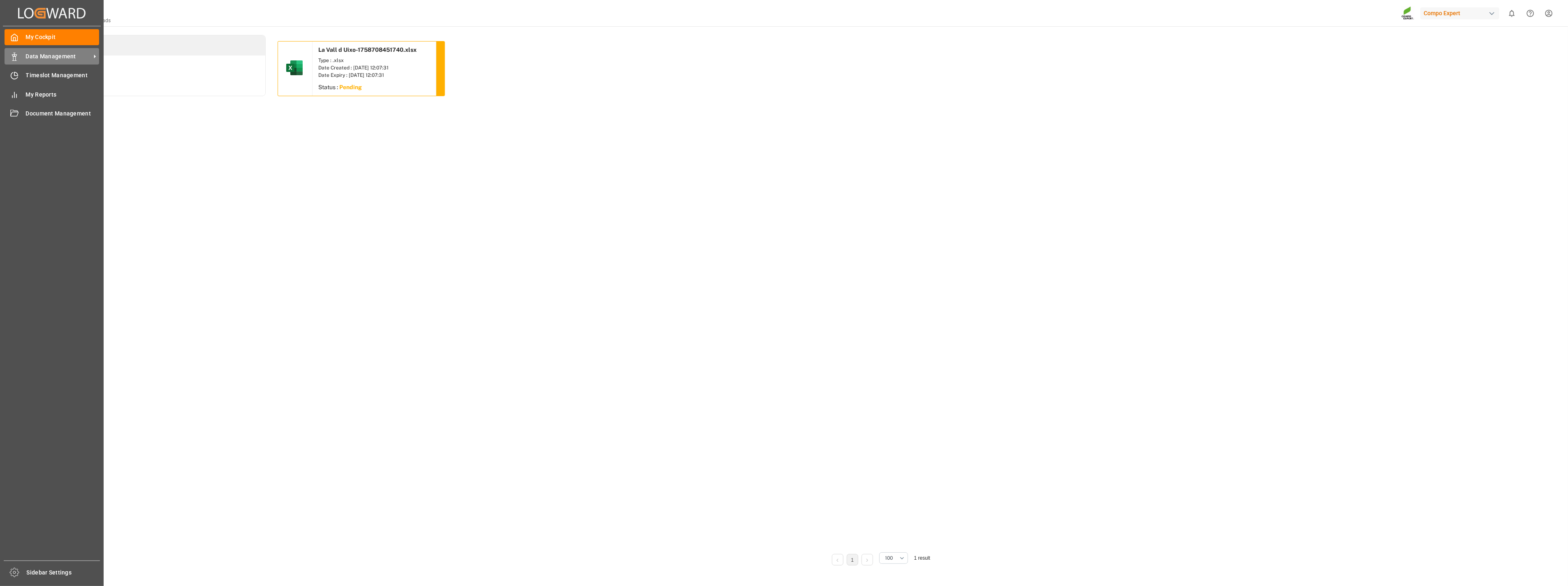
click at [37, 60] on span "Data Management" at bounding box center [58, 57] width 65 height 9
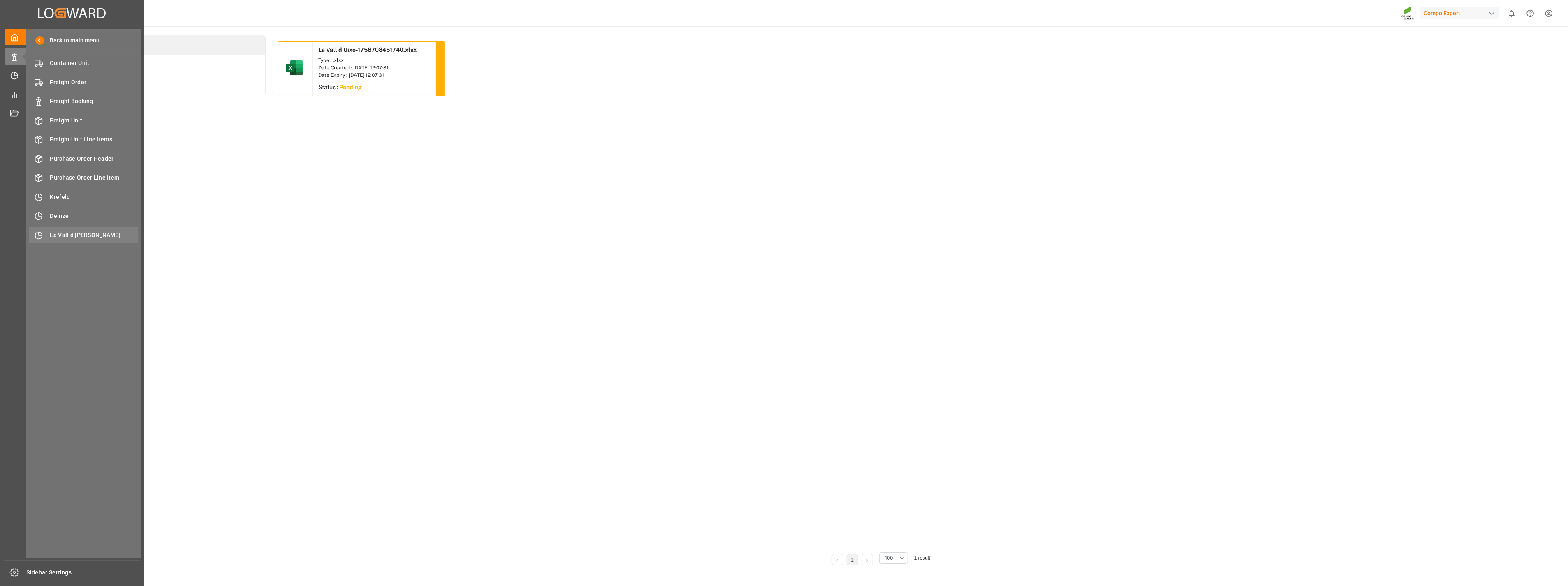
click at [63, 235] on span "La Vall d [PERSON_NAME]" at bounding box center [94, 235] width 88 height 9
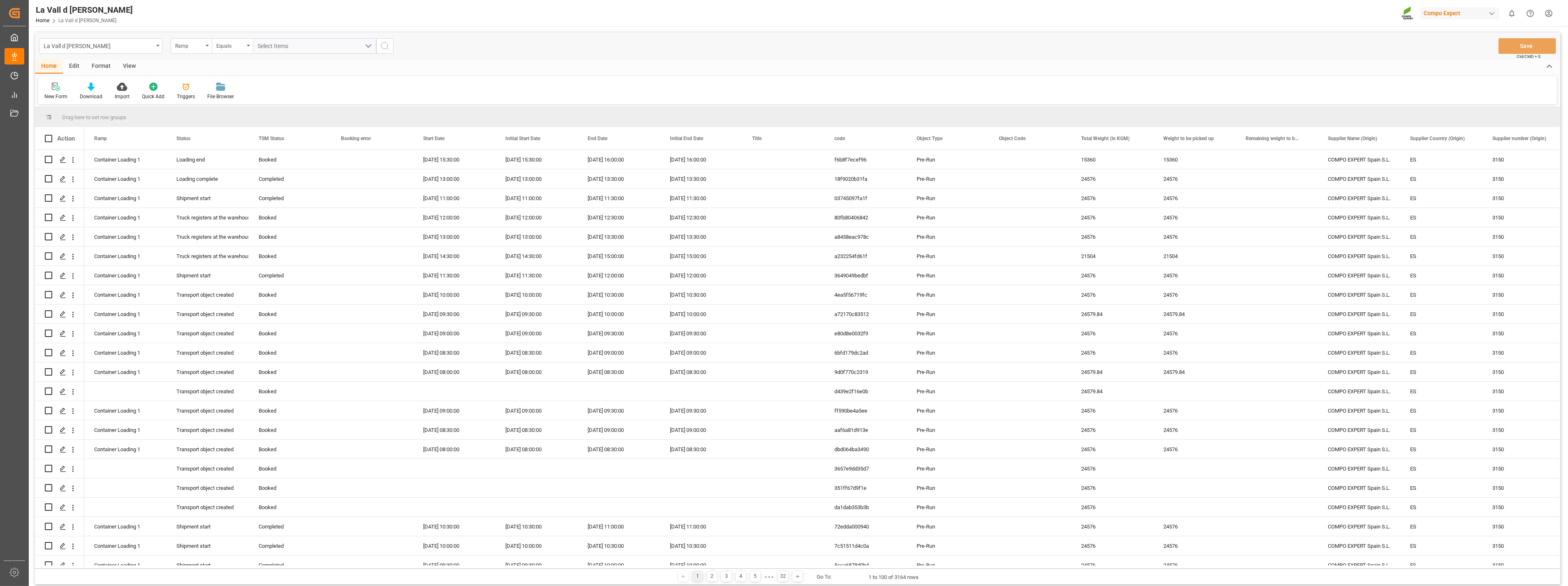
click at [130, 67] on div "View" at bounding box center [129, 66] width 25 height 14
click at [88, 86] on div at bounding box center [94, 86] width 41 height 9
click at [128, 117] on div "VDU Overview Carretileros" at bounding box center [115, 116] width 72 height 9
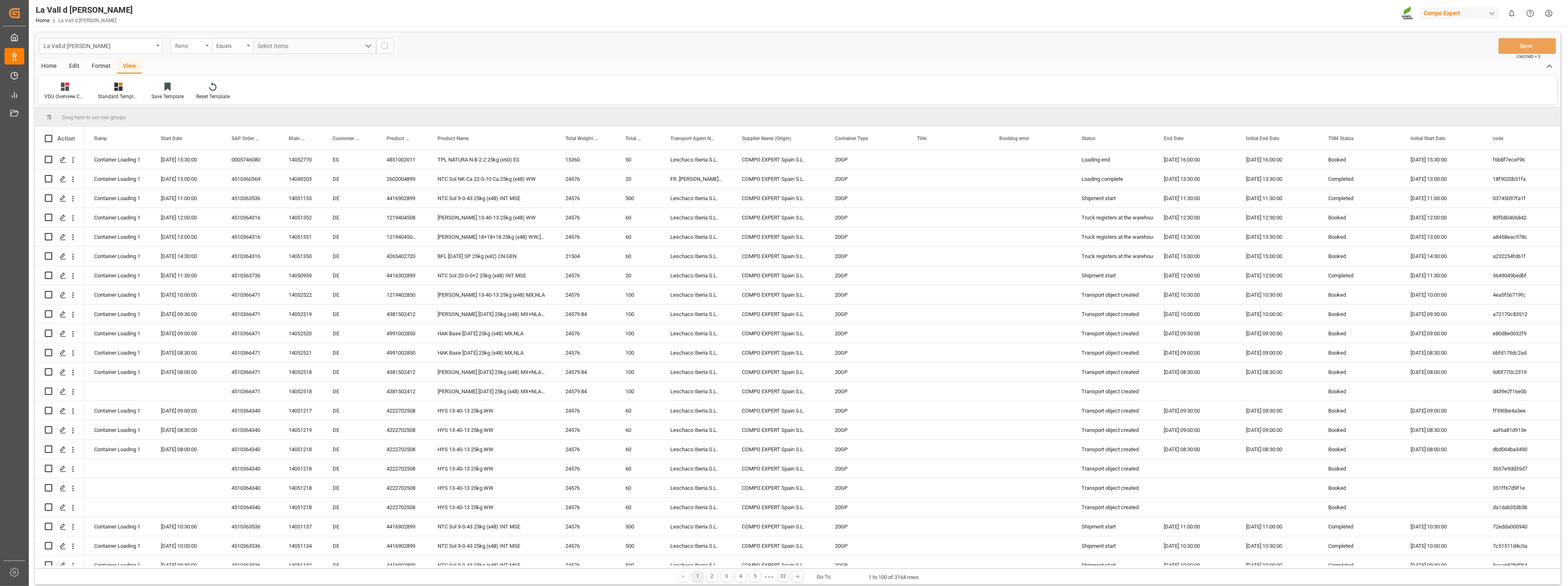
click at [205, 47] on div "Ramp" at bounding box center [191, 46] width 41 height 16
type input "start"
click at [204, 83] on div "Start Date" at bounding box center [232, 84] width 122 height 17
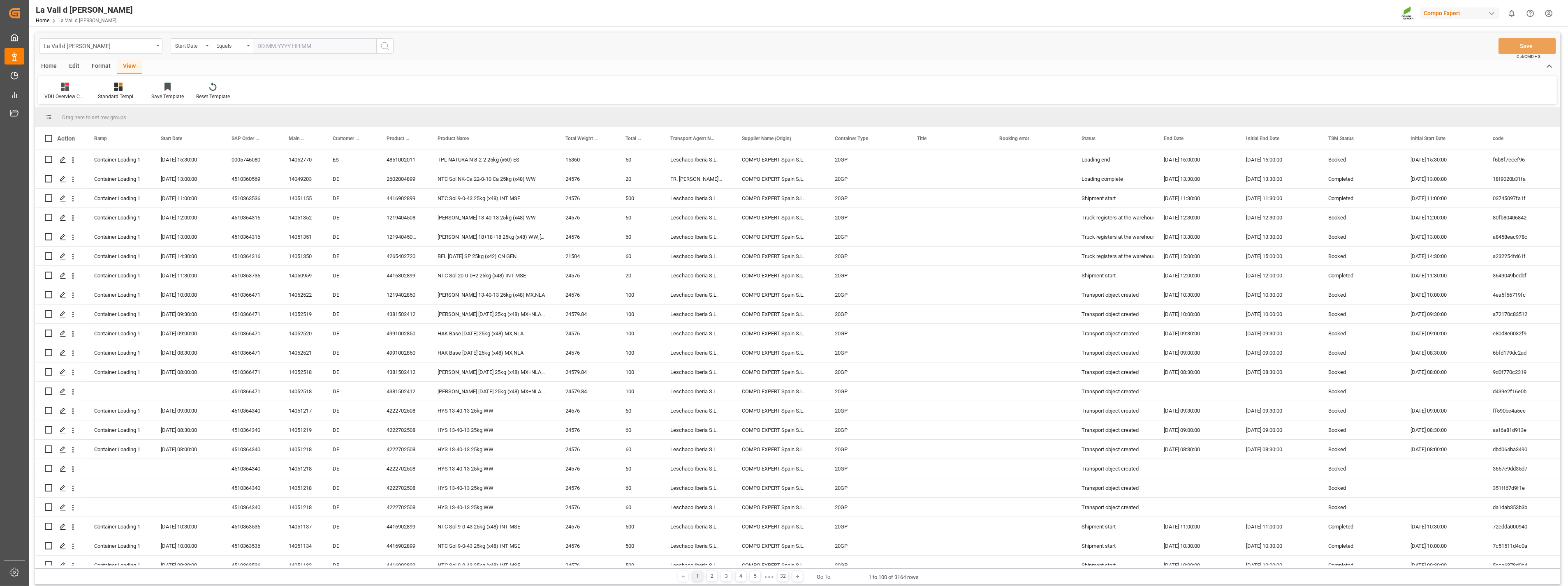
click at [285, 47] on input "text" at bounding box center [314, 46] width 124 height 16
type input "[DATE] 00:00"
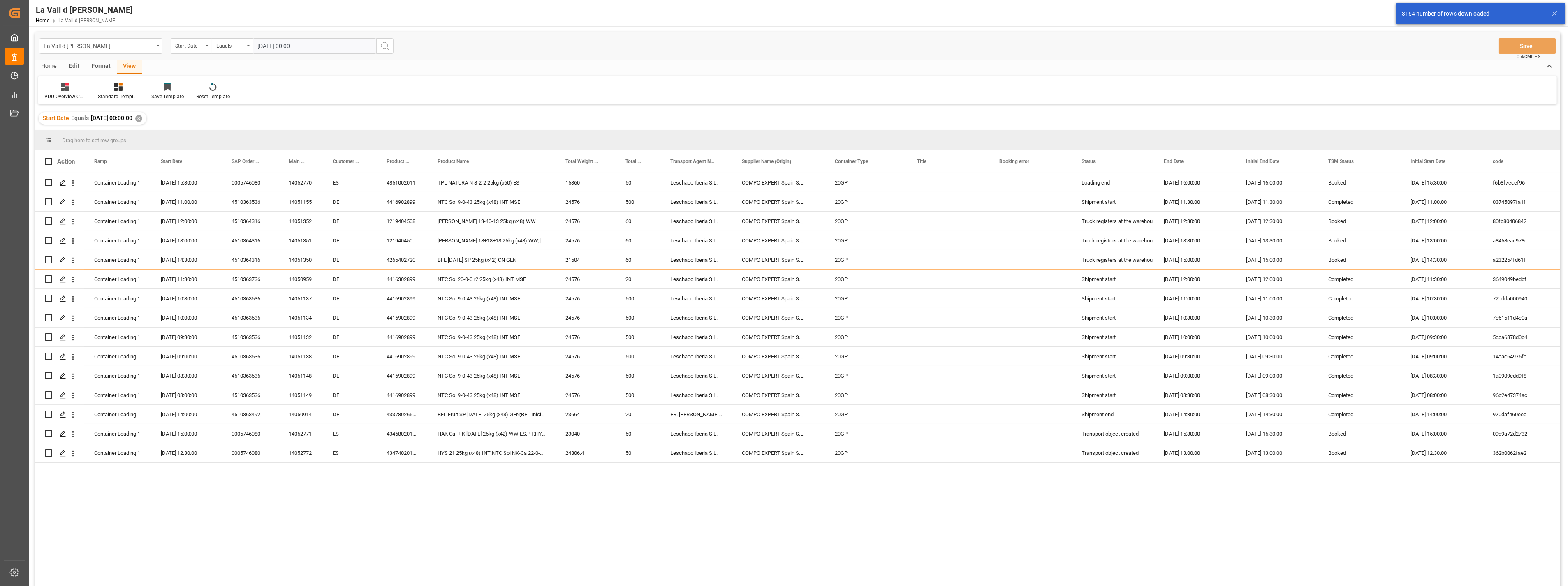
click at [873, 15] on div "3164 number of rows downloaded" at bounding box center [1472, 14] width 141 height 9
click at [873, 16] on div "3164 number of rows downloaded" at bounding box center [1472, 14] width 141 height 9
click at [873, 12] on span "1" at bounding box center [1516, 9] width 9 height 9
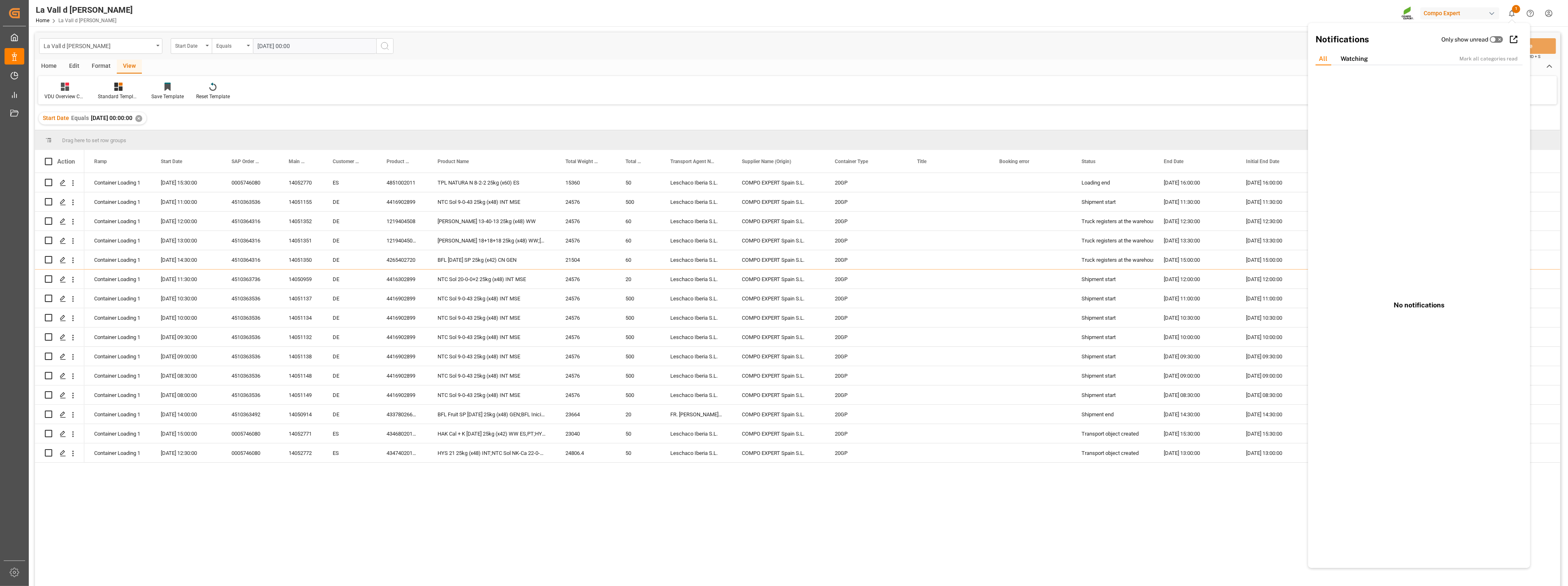
click at [873, 5] on div "La Vall d Uixo Home La Vall d [PERSON_NAME] Expert 1 Notifications Only show un…" at bounding box center [796, 13] width 1545 height 26
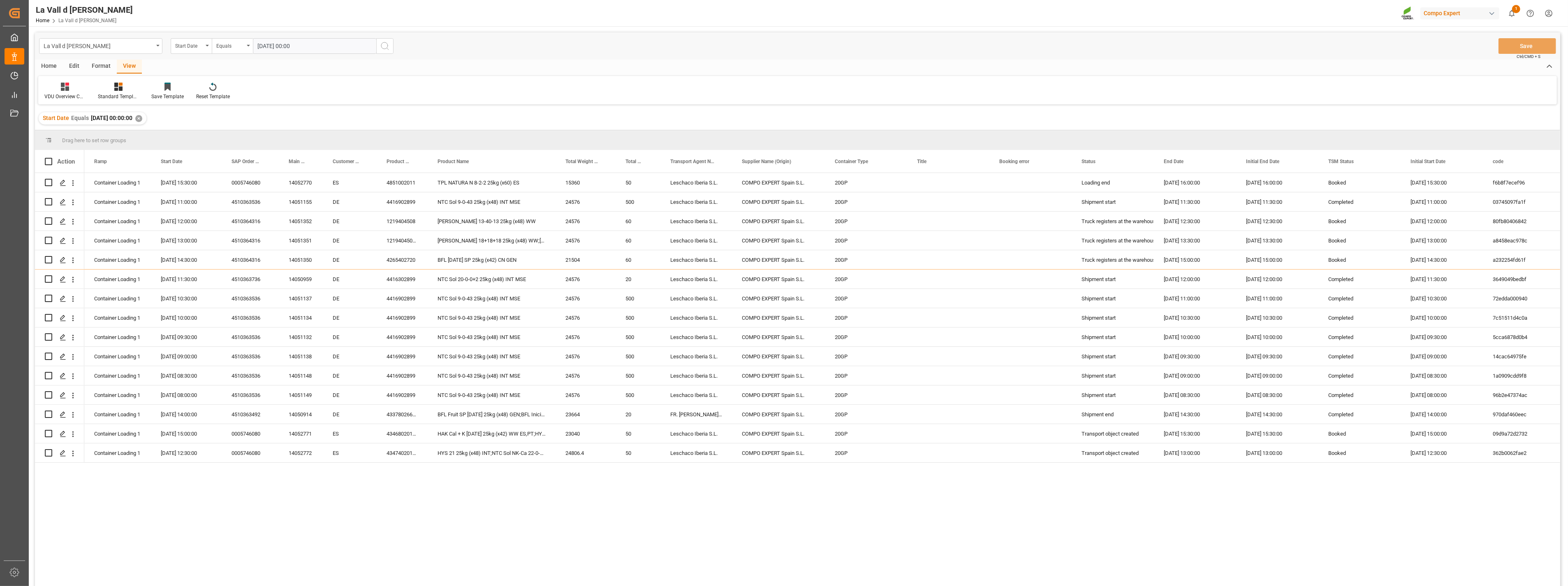
click at [873, 11] on icon "show 1 new notifications" at bounding box center [1512, 13] width 9 height 9
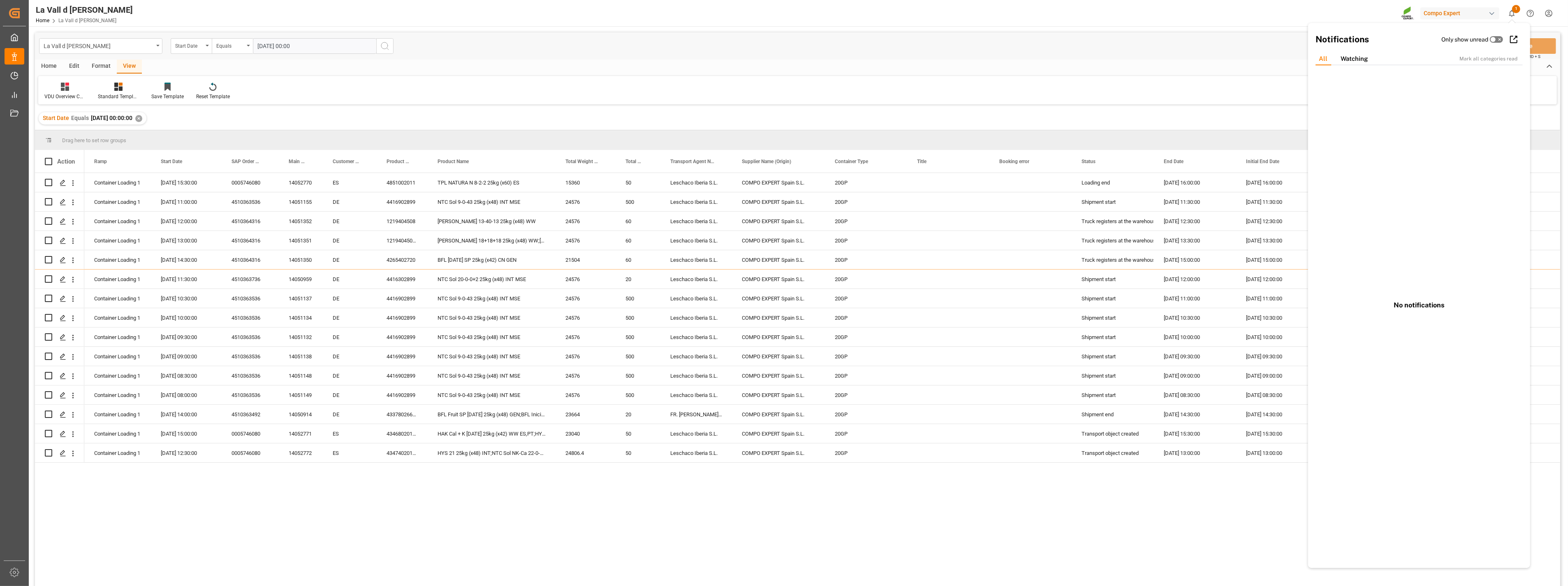
click at [873, 16] on html "Created by potrace 1.15, written by [PERSON_NAME] [DATE]-[DATE] Created by potr…" at bounding box center [784, 293] width 1568 height 586
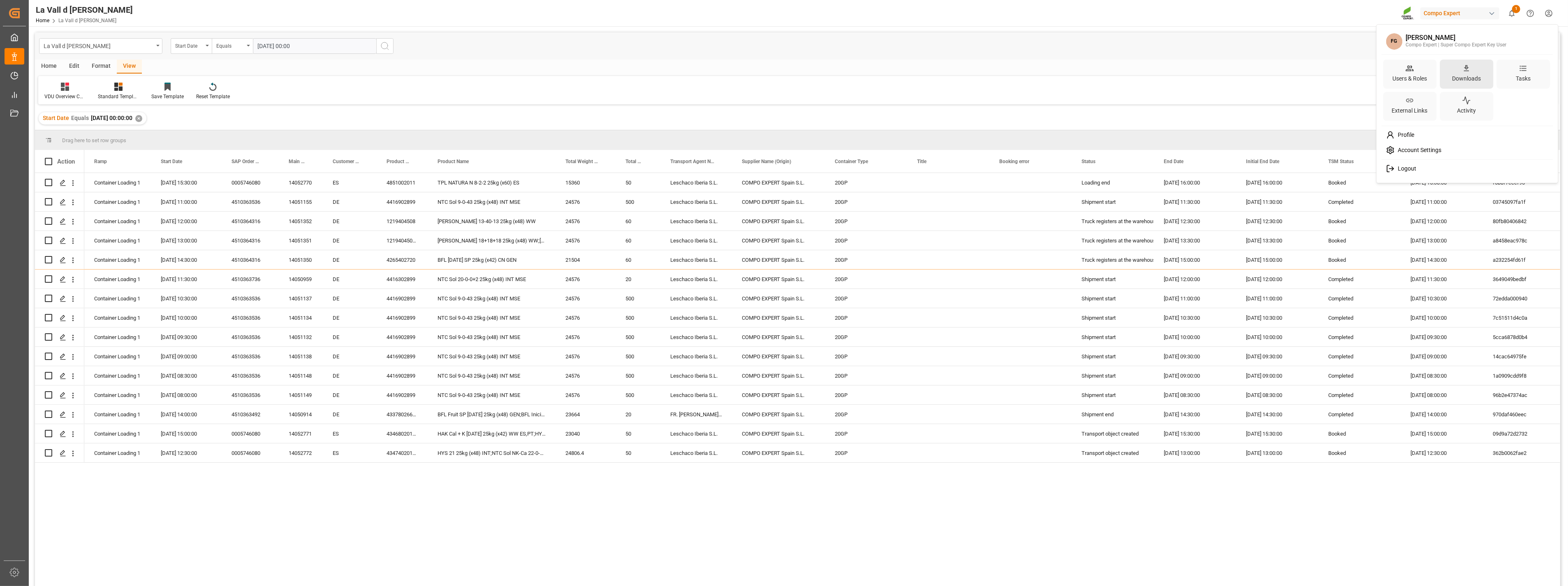
click at [873, 79] on div "Downloads" at bounding box center [1466, 78] width 32 height 12
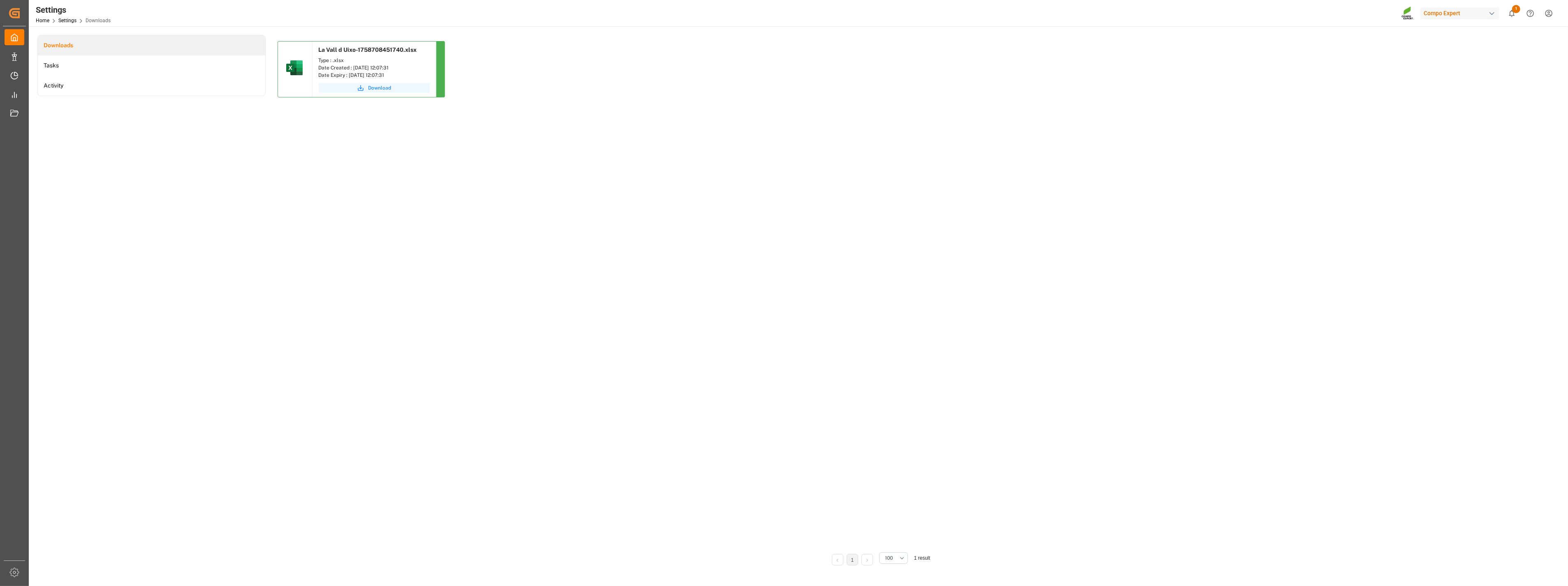
click at [374, 91] on span "Download" at bounding box center [380, 88] width 23 height 7
